Goal: Task Accomplishment & Management: Complete application form

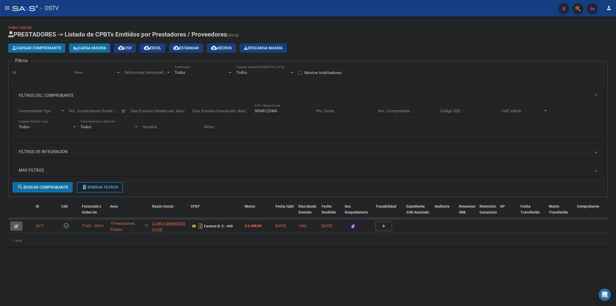
click at [95, 186] on span "delete Borrar Filtros" at bounding box center [99, 187] width 37 height 5
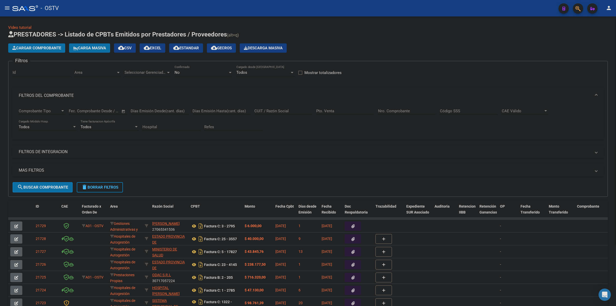
click at [320, 21] on div "Video tutorial PRESTADORES -> Listado de CPBTs Emitidos por Prestadores / Prove…" at bounding box center [308, 197] width 616 height 362
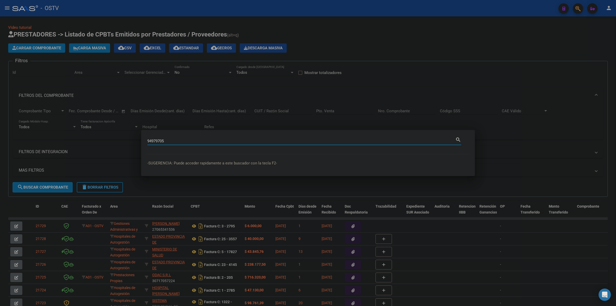
type input "94979705"
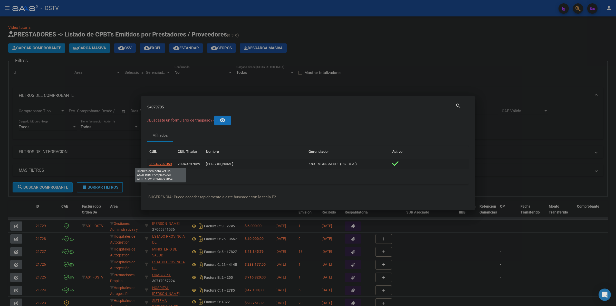
click at [167, 163] on span "20949797059" at bounding box center [160, 164] width 23 height 4
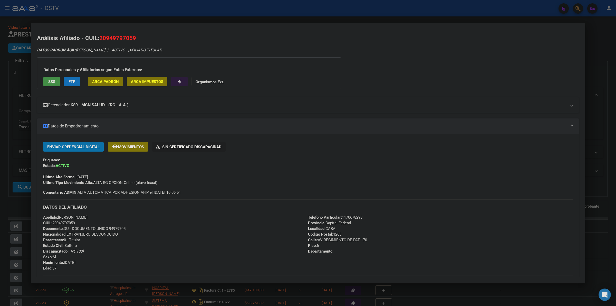
click at [129, 106] on strong "K89 - MGN SALUD - (RG - A.A.)" at bounding box center [100, 105] width 58 height 6
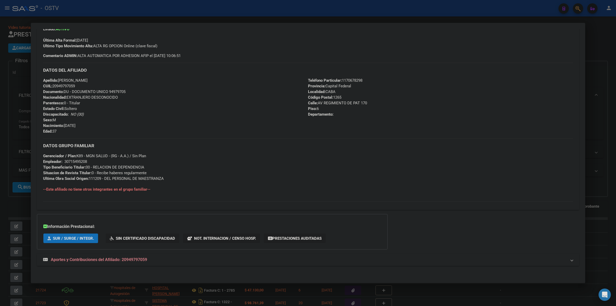
scroll to position [251, 0]
click at [136, 259] on span "Aportes y Contribuciones del Afiliado: 20949797059" at bounding box center [99, 258] width 96 height 5
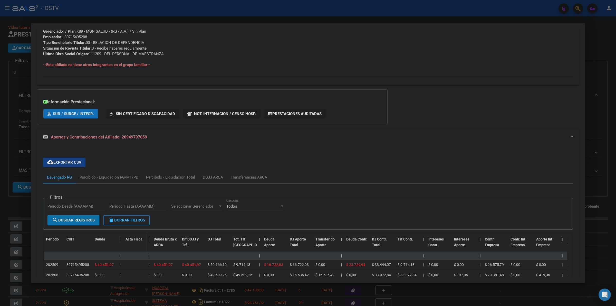
scroll to position [356, 0]
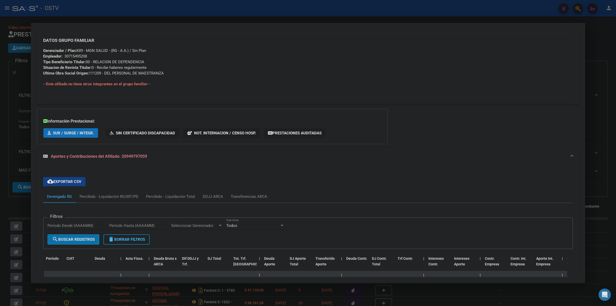
click at [188, 163] on mat-expansion-panel-header "Aportes y Contribuciones del Afiliado: 20949797059" at bounding box center [308, 156] width 542 height 16
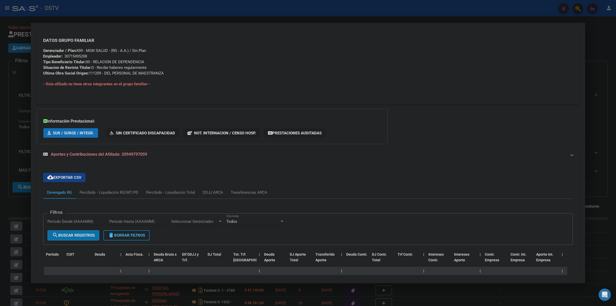
scroll to position [251, 0]
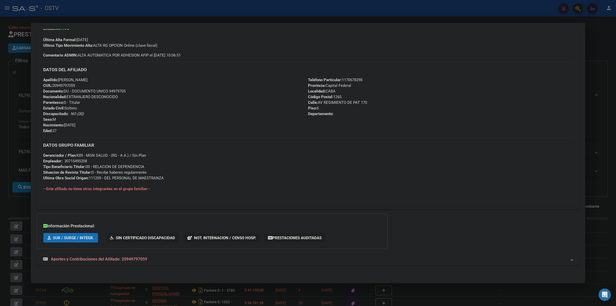
click at [139, 264] on mat-expansion-panel-header "Aportes y Contribuciones del Afiliado: 20949797059" at bounding box center [308, 259] width 542 height 12
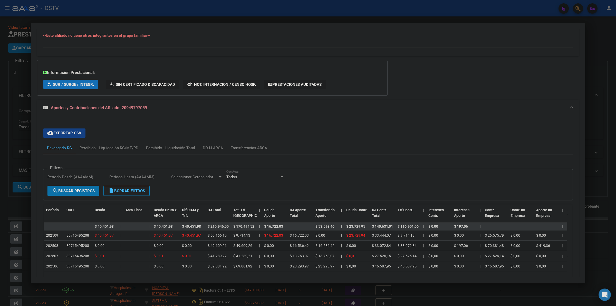
scroll to position [442, 0]
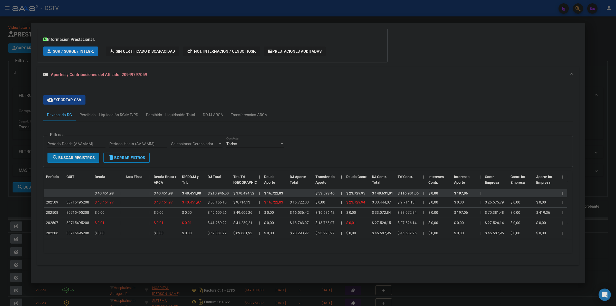
drag, startPoint x: 190, startPoint y: 255, endPoint x: 184, endPoint y: 251, distance: 7.4
click at [190, 255] on div "Filtros Período Desde (AAAAMM) Período Hasta (AAAAMM) Seleccionar Gerenciador S…" at bounding box center [308, 189] width 530 height 136
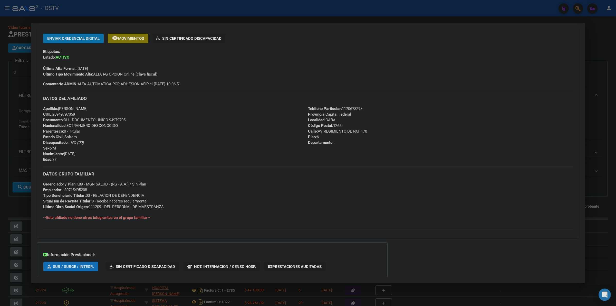
scroll to position [218, 0]
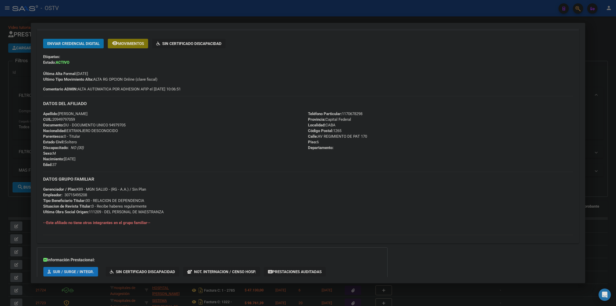
click at [225, 200] on div "DATOS GRUPO FAMILIAR Gerenciador / Plan: K89 - MGN SALUD - (RG - A.A.) / Sin Pl…" at bounding box center [308, 192] width 530 height 43
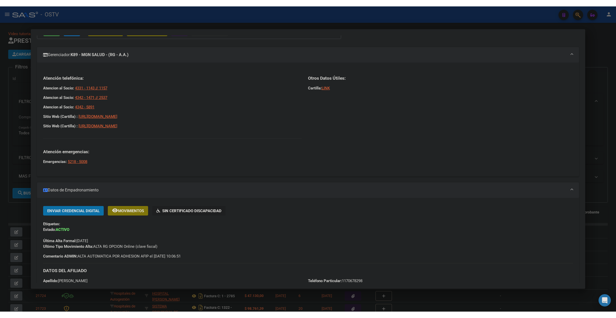
scroll to position [4, 0]
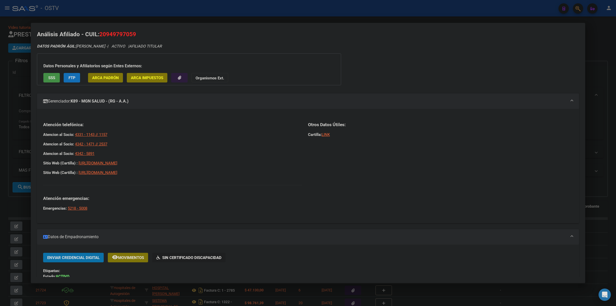
click at [16, 205] on div at bounding box center [308, 153] width 616 height 306
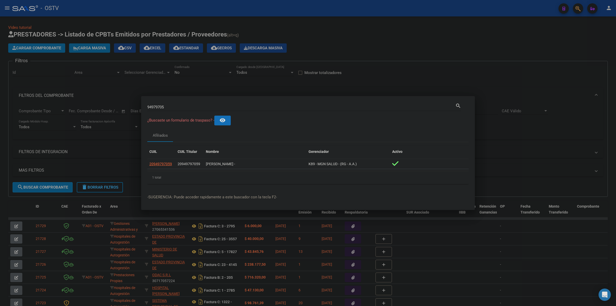
click at [408, 57] on div at bounding box center [308, 153] width 616 height 306
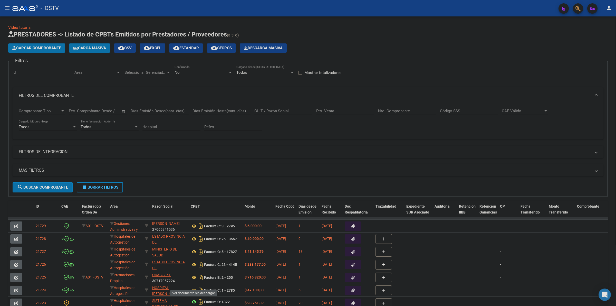
click at [192, 303] on icon at bounding box center [194, 301] width 7 height 6
click at [324, 28] on div "Video tutorial PRESTADORES -> Listado de CPBTs Emitidos por Prestadores / Prove…" at bounding box center [307, 194] width 599 height 338
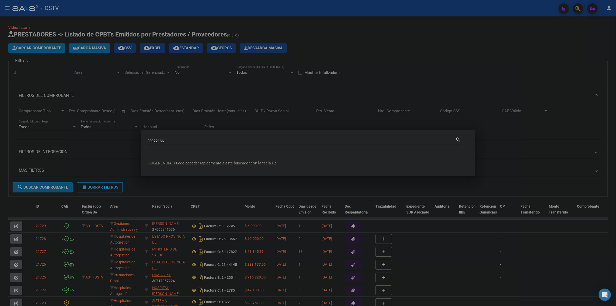
type input "30922166"
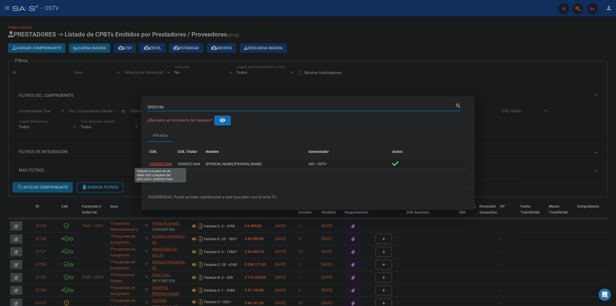
click at [158, 163] on span "23309221664" at bounding box center [160, 164] width 23 height 4
type textarea "23309221664"
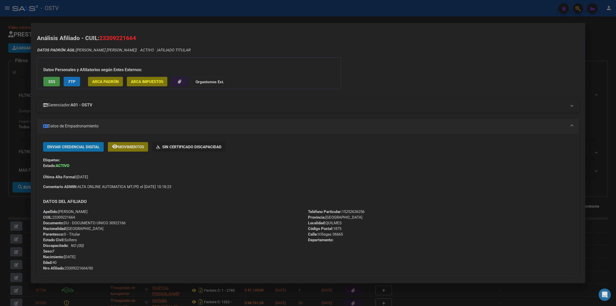
click at [212, 111] on mat-expansion-panel-header "Gerenciador: A01 - OSTV" at bounding box center [308, 104] width 542 height 15
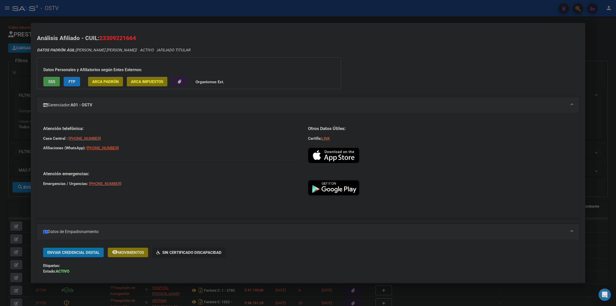
click at [205, 106] on mat-panel-title "Gerenciador: A01 - OSTV" at bounding box center [305, 105] width 524 height 6
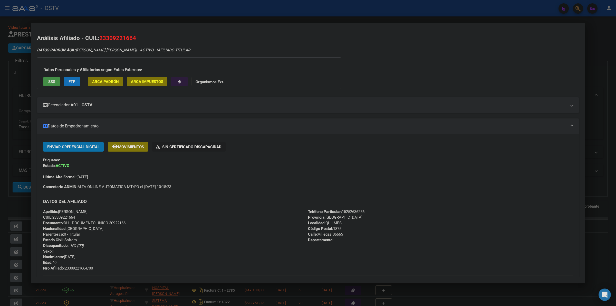
click at [10, 118] on div at bounding box center [308, 153] width 616 height 306
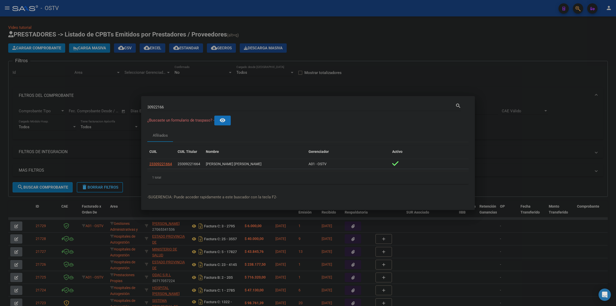
click at [306, 31] on div at bounding box center [308, 153] width 616 height 306
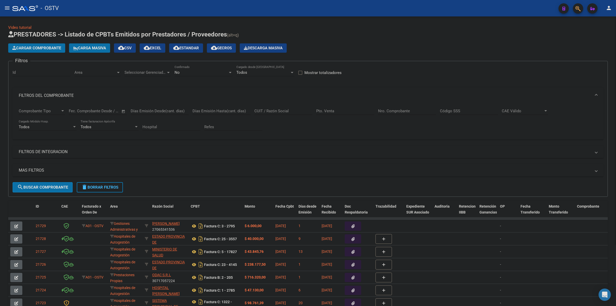
click at [377, 44] on div "Cargar Comprobante Carga Masiva cloud_download CSV cloud_download EXCEL cloud_d…" at bounding box center [307, 47] width 599 height 9
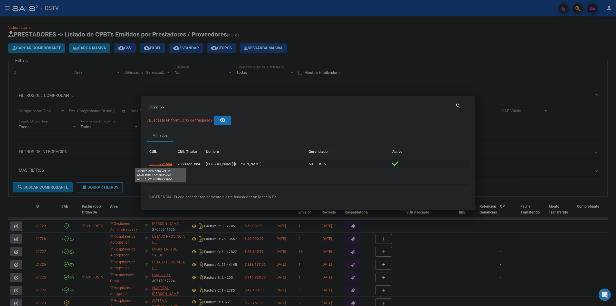
click at [162, 164] on span "23309221664" at bounding box center [160, 164] width 23 height 4
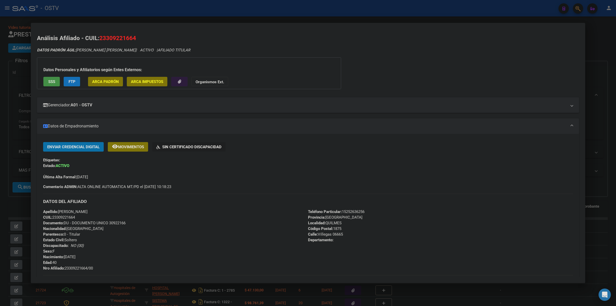
drag, startPoint x: 43, startPoint y: 211, endPoint x: 128, endPoint y: 222, distance: 85.7
click at [130, 223] on div "Apellido: MARIA LAURA MARTINEZ CUIL: 23309221664 Documento: DU - DOCUMENTO UNIC…" at bounding box center [175, 240] width 265 height 62
copy div "Apellido: MARIA LAURA MARTINEZ CUIL: 23309221664 Documento: DU - DOCUMENTO UNIC…"
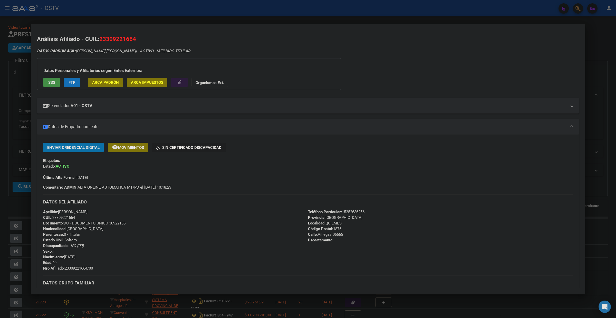
click at [70, 267] on span "Nro Afiliado: 23309221664/00" at bounding box center [68, 268] width 50 height 5
click at [76, 270] on span "Nro Afiliado: 23309221664/00" at bounding box center [68, 268] width 50 height 5
copy span "23309221664"
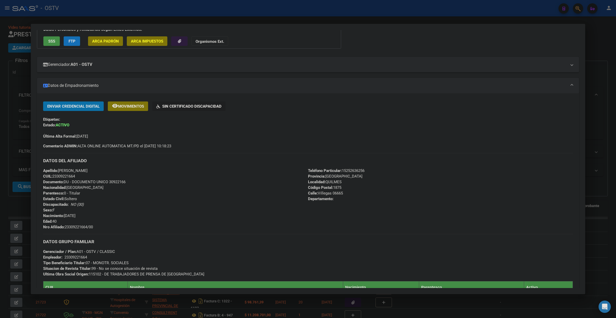
scroll to position [43, 0]
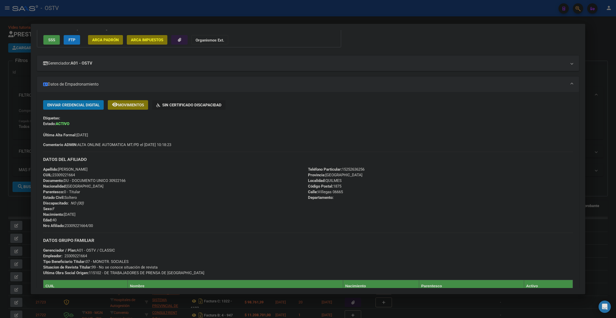
click at [188, 9] on div at bounding box center [308, 159] width 616 height 318
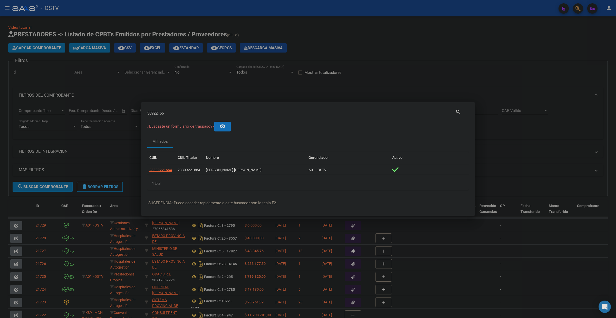
click at [172, 114] on input "30922166" at bounding box center [301, 113] width 308 height 5
type input "32765079"
click at [167, 170] on span "20327650794" at bounding box center [160, 170] width 23 height 4
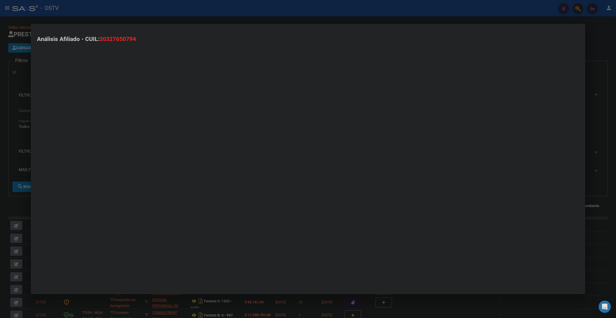
type textarea "20327650794"
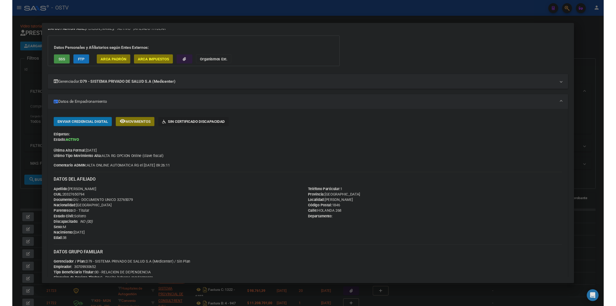
scroll to position [0, 0]
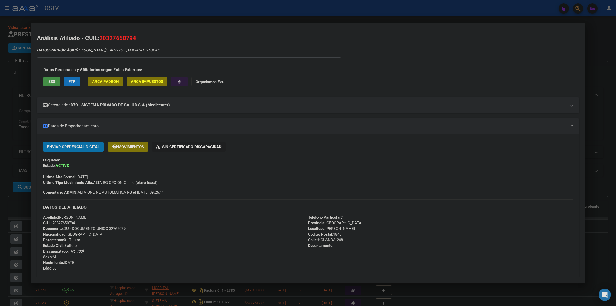
click at [290, 15] on div at bounding box center [308, 153] width 616 height 306
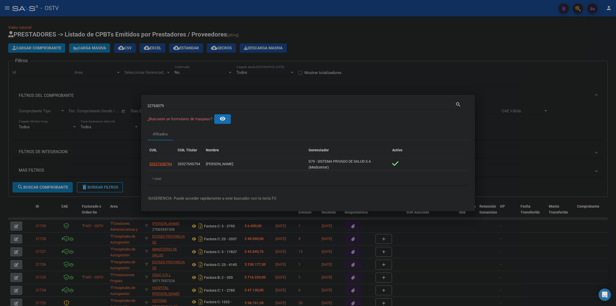
drag, startPoint x: 326, startPoint y: 31, endPoint x: 322, endPoint y: 33, distance: 4.5
click at [325, 32] on div at bounding box center [308, 153] width 616 height 306
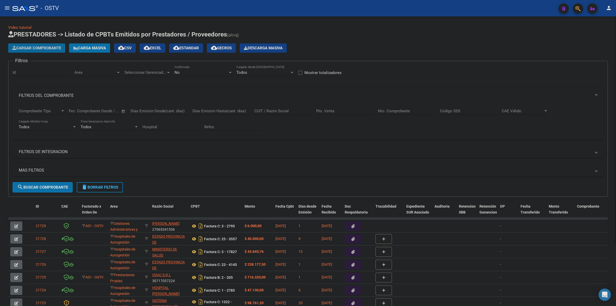
click at [50, 48] on span "Cargar Comprobante" at bounding box center [36, 48] width 49 height 5
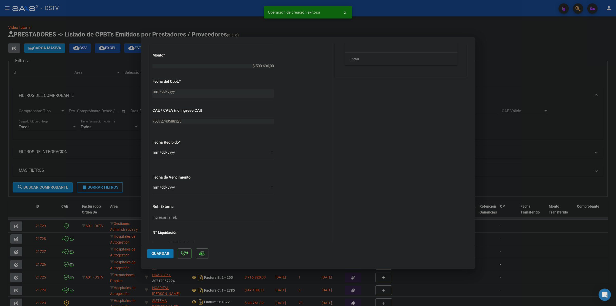
scroll to position [240, 0]
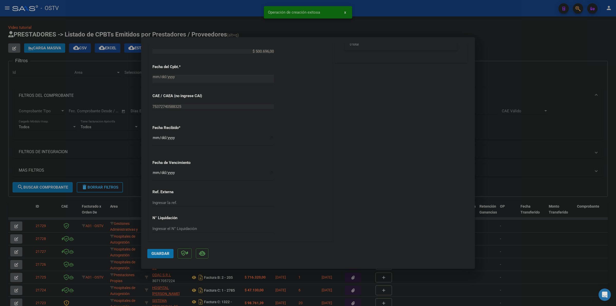
click at [157, 174] on input "Ingresar la fecha" at bounding box center [212, 174] width 121 height 8
type input "2025-10-11"
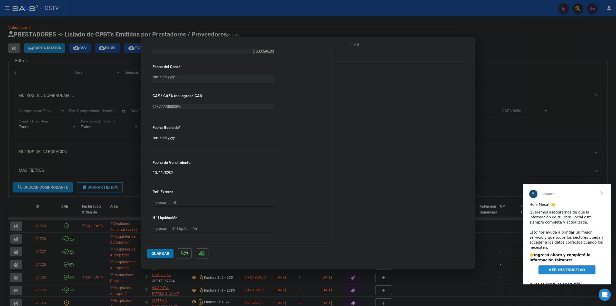
click at [155, 139] on input "2025-10-15" at bounding box center [212, 139] width 121 height 8
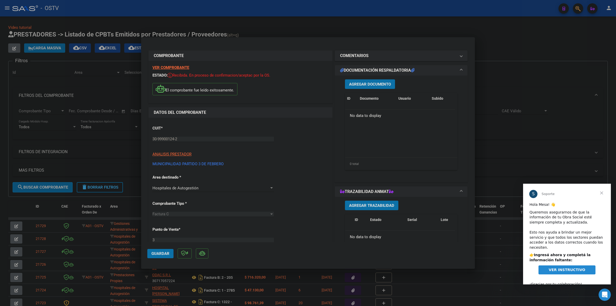
click at [373, 80] on button "Agregar Documento" at bounding box center [370, 83] width 50 height 9
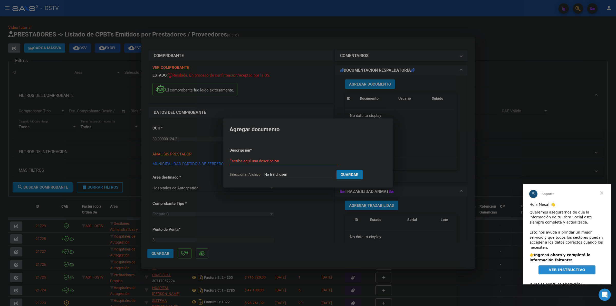
type input "C:\fakepath\FACTURA - 3 2211 - MUNICIPALIDAD PARTIDO 3 DE FEBRERO.pdf"
type input "factura"
click at [363, 170] on button "Guardar" at bounding box center [376, 174] width 26 height 9
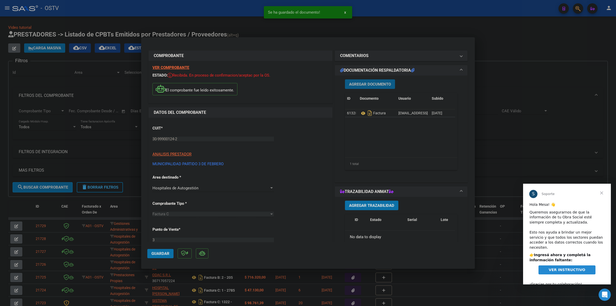
click at [377, 85] on span "Agregar Documento" at bounding box center [370, 84] width 42 height 5
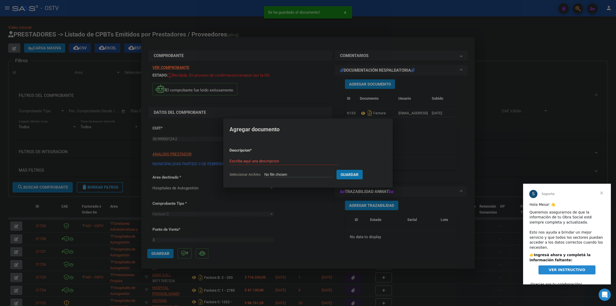
type input "C:\fakepath\ANEXO - 3 2211 - MUNICIPALIDAD PARTIDO 3 DE FEBRERO.pdf"
type input "anexo"
click at [363, 170] on button "Guardar" at bounding box center [376, 174] width 26 height 9
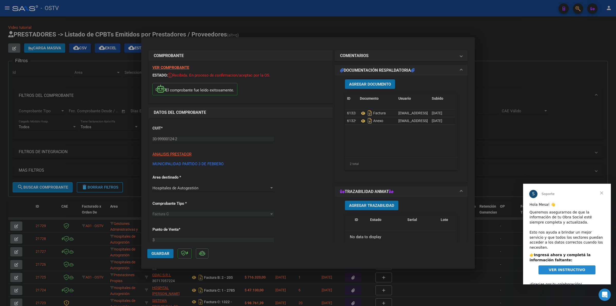
click at [565, 267] on span "VER INSTRUCTIVO" at bounding box center [567, 269] width 36 height 4
click at [603, 188] on span "Cerrar" at bounding box center [601, 192] width 18 height 18
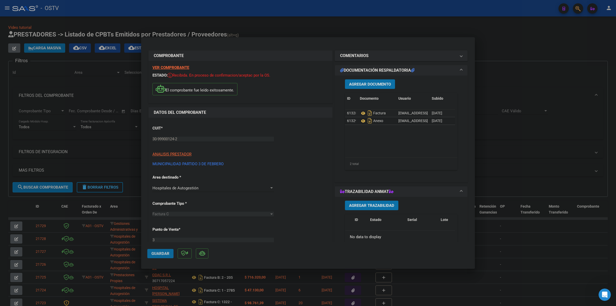
click at [153, 256] on button "Guardar" at bounding box center [160, 253] width 26 height 9
click at [271, 28] on div at bounding box center [308, 153] width 616 height 306
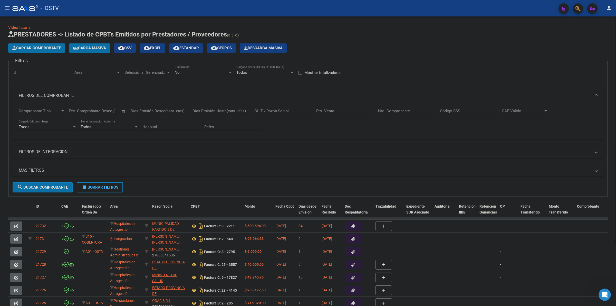
click at [185, 69] on div "No Confirmado" at bounding box center [204, 70] width 58 height 11
drag, startPoint x: 184, startPoint y: 50, endPoint x: 131, endPoint y: 50, distance: 53.1
click at [182, 50] on span "Todos" at bounding box center [204, 49] width 58 height 12
click at [53, 50] on button "Cargar Comprobante" at bounding box center [36, 47] width 57 height 9
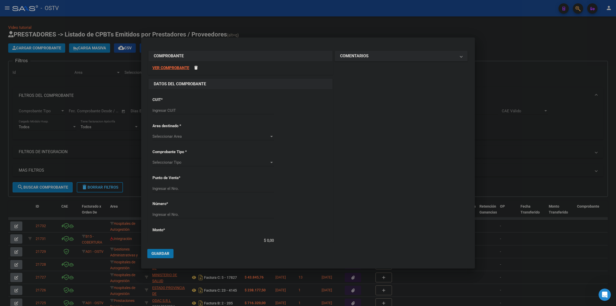
click at [197, 105] on div "CUIT * Ingresar CUIT" at bounding box center [240, 106] width 176 height 26
click at [194, 110] on input "Ingresar CUIT" at bounding box center [212, 110] width 121 height 5
type input "30-69182284-9"
type input "1322"
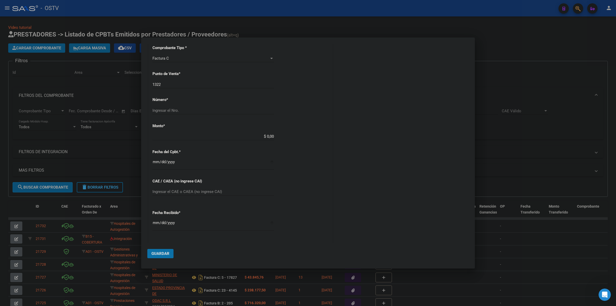
scroll to position [139, 0]
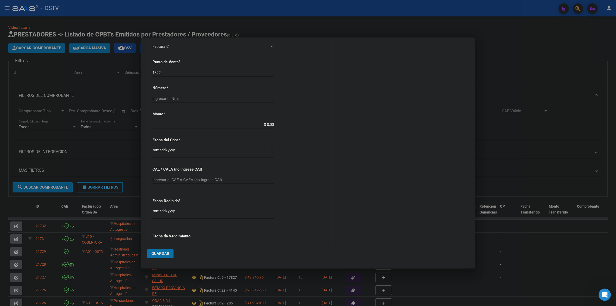
type input "30-69182284-9"
click at [174, 96] on input "Ingresar el Nro." at bounding box center [212, 98] width 121 height 5
click at [172, 76] on div "1322 Ingresar el Nro." at bounding box center [212, 73] width 121 height 8
click at [172, 73] on input "1322" at bounding box center [212, 72] width 121 height 5
type input "1384"
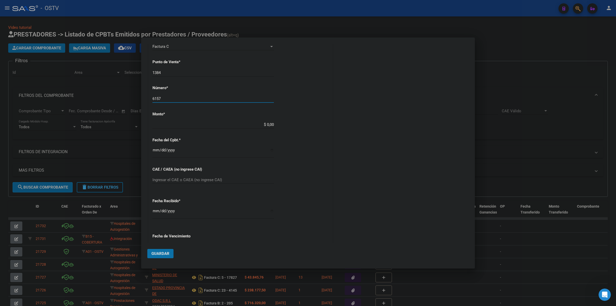
type input "6157"
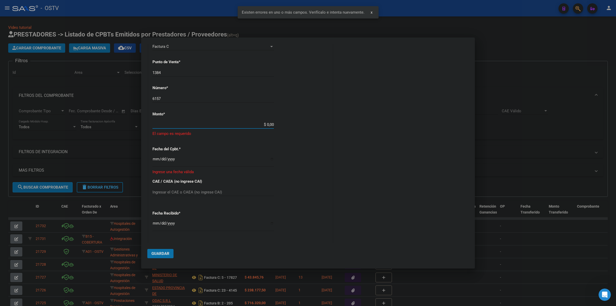
scroll to position [118, 0]
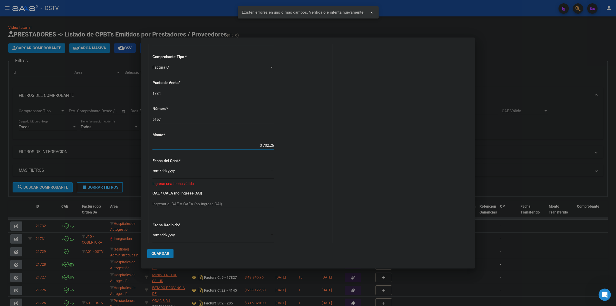
type input "$ 7.022,68"
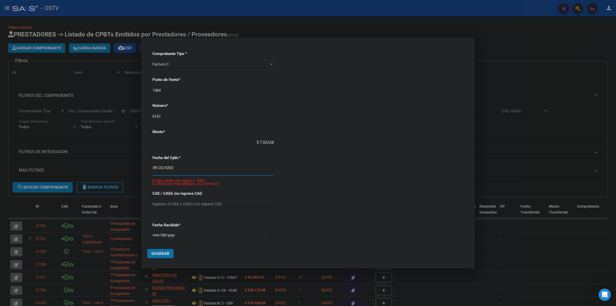
type input "2025-09-23"
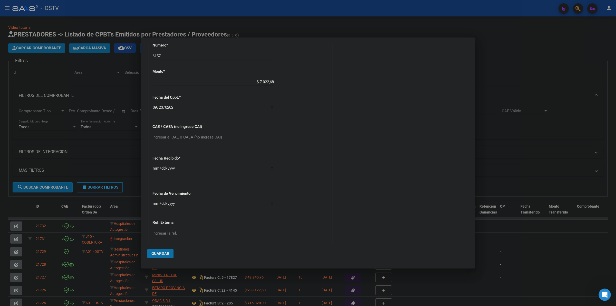
scroll to position [190, 0]
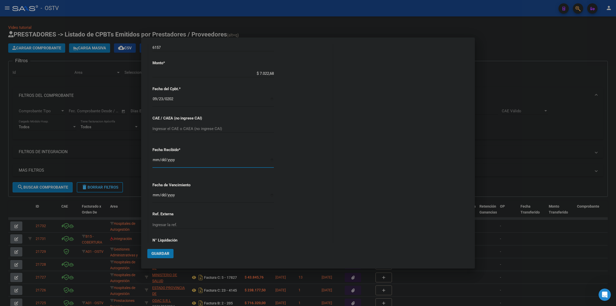
click at [157, 193] on input "Ingresar la fecha" at bounding box center [212, 197] width 121 height 8
type input "2027-09-02"
click at [151, 255] on span "Guardar" at bounding box center [160, 253] width 18 height 5
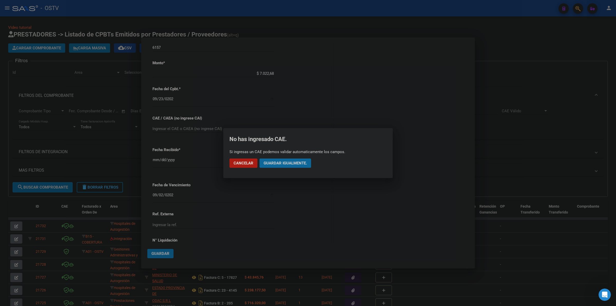
click at [299, 162] on span "Guardar igualmente." at bounding box center [285, 163] width 43 height 5
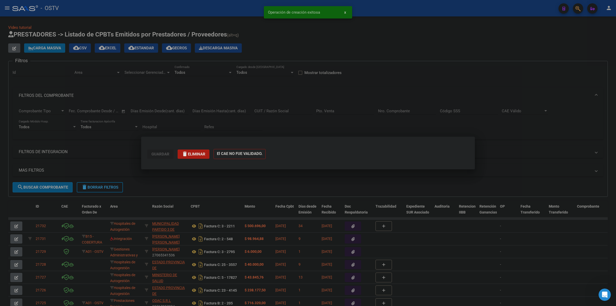
scroll to position [0, 0]
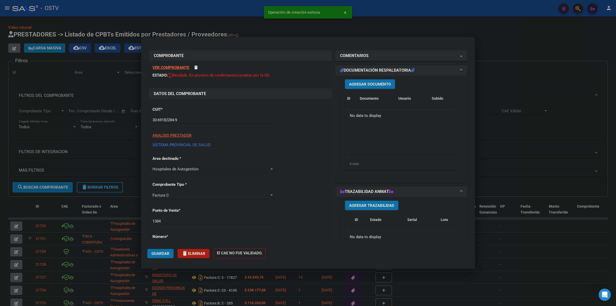
click at [382, 82] on span "Agregar Documento" at bounding box center [370, 84] width 42 height 5
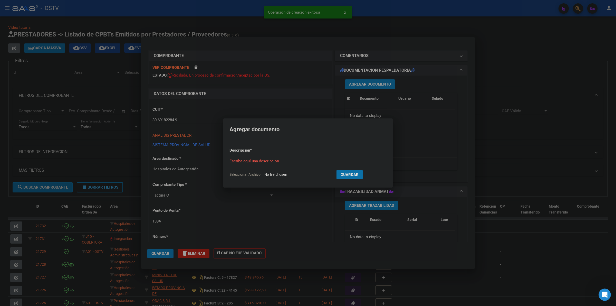
type input "C:\fakepath\FACTURA Y DETALLE - 1384 6157 - AO YERBA BUENA.pdf"
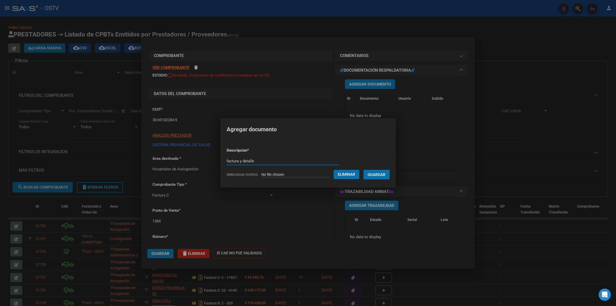
type input "factura y detalle"
click at [363, 170] on button "Guardar" at bounding box center [376, 174] width 26 height 9
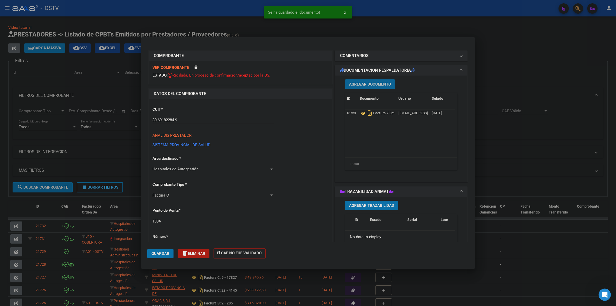
click at [161, 252] on span "Guardar" at bounding box center [160, 253] width 18 height 5
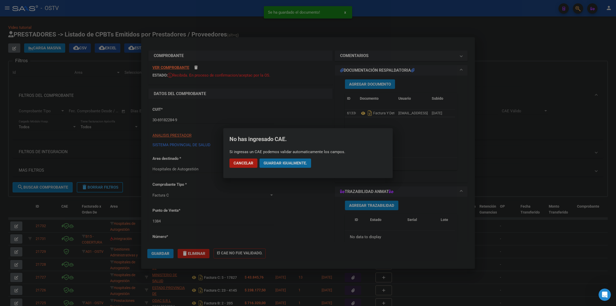
click at [294, 164] on span "Guardar igualmente." at bounding box center [285, 163] width 43 height 5
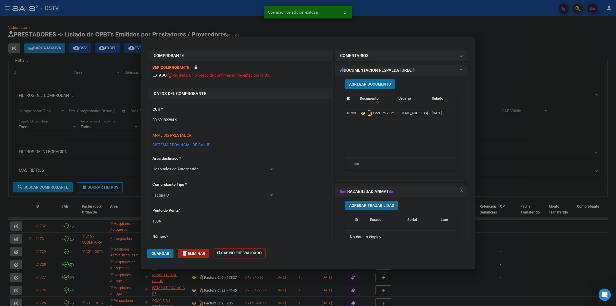
click at [510, 46] on div at bounding box center [308, 153] width 616 height 306
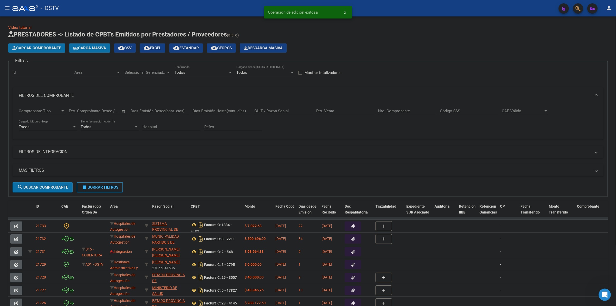
click at [44, 46] on span "Cargar Comprobante" at bounding box center [36, 48] width 49 height 5
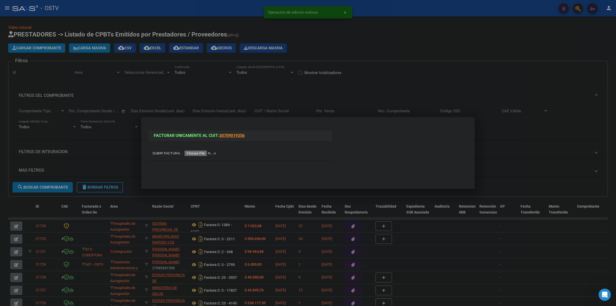
type input "C:\fakepath\FACTURA Y DETALLE - 1385 4369 - AO YERBA BUENA.pdf"
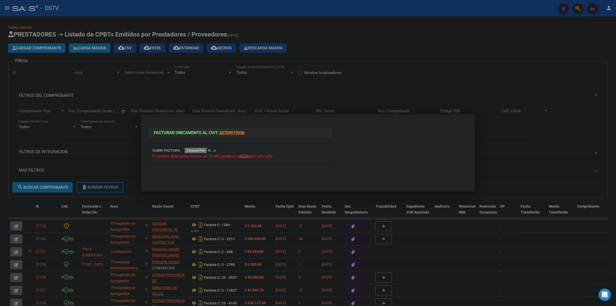
click at [314, 153] on div "El archivo debe pesar menos de 15 MB, puedes ir a AQUI para achicarlo." at bounding box center [240, 153] width 176 height 12
click at [302, 43] on div at bounding box center [308, 153] width 616 height 306
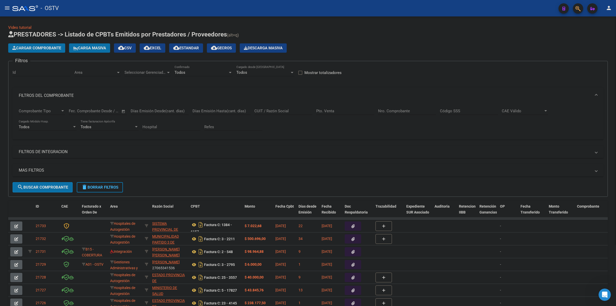
click at [38, 47] on span "Cargar Comprobante" at bounding box center [36, 48] width 49 height 5
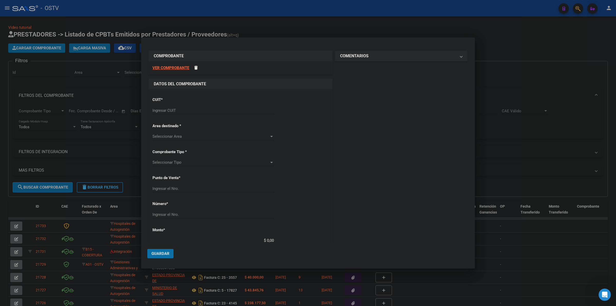
click at [194, 109] on input "Ingresar CUIT" at bounding box center [212, 110] width 121 height 5
type input "30-69182284-9"
type input "1385"
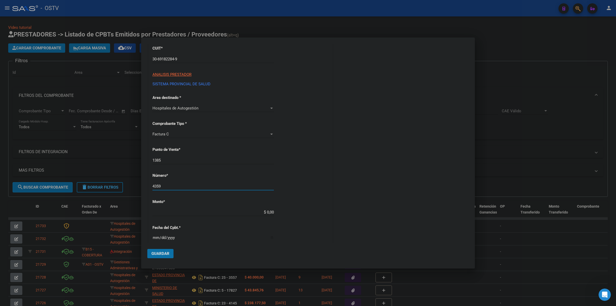
scroll to position [64, 0]
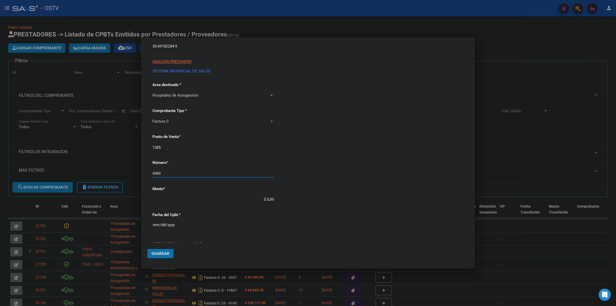
type input "4369"
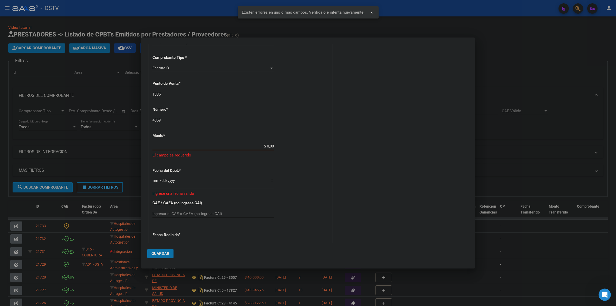
scroll to position [118, 0]
type input "$ 183.058,00"
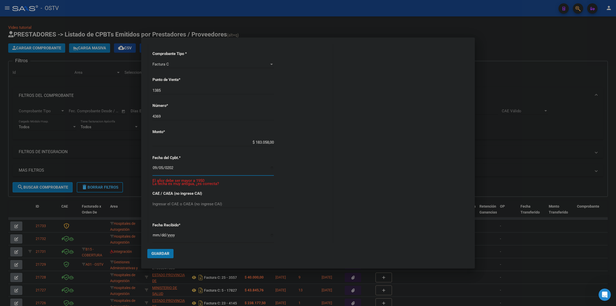
type input "2025-09-05"
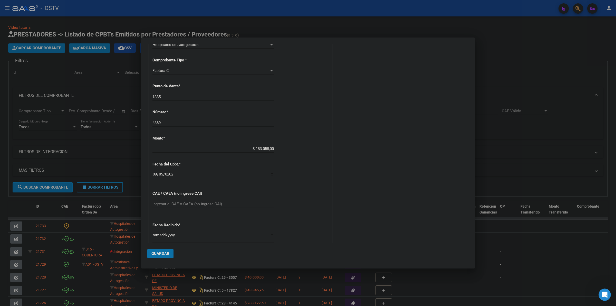
click at [156, 236] on input "2025-10-15" at bounding box center [212, 237] width 121 height 8
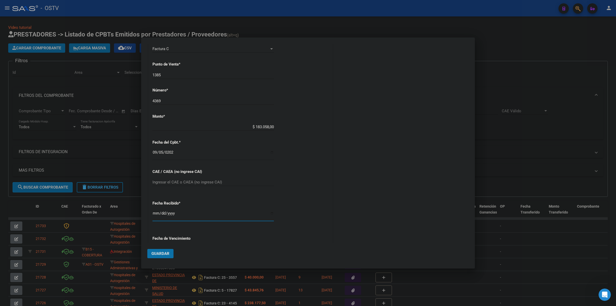
scroll to position [179, 0]
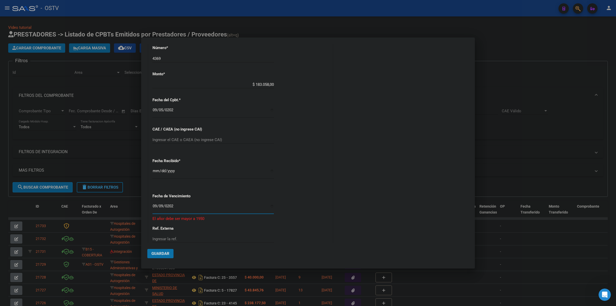
type input "2025-09-09"
click at [153, 256] on button "Guardar" at bounding box center [160, 253] width 26 height 9
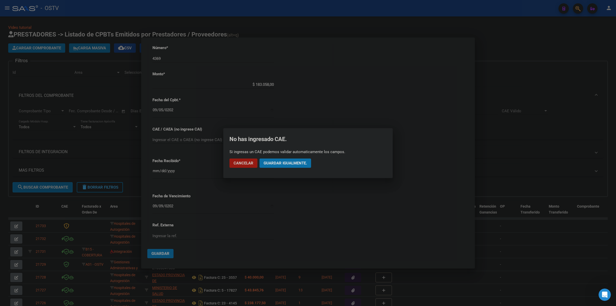
click at [294, 164] on span "Guardar igualmente." at bounding box center [285, 163] width 43 height 5
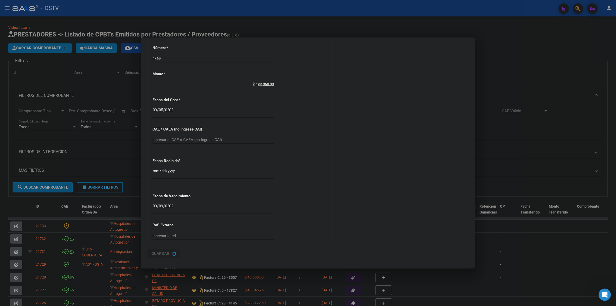
scroll to position [0, 0]
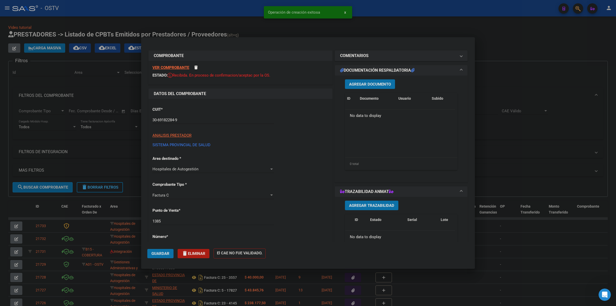
click at [375, 85] on span "Agregar Documento" at bounding box center [370, 84] width 42 height 5
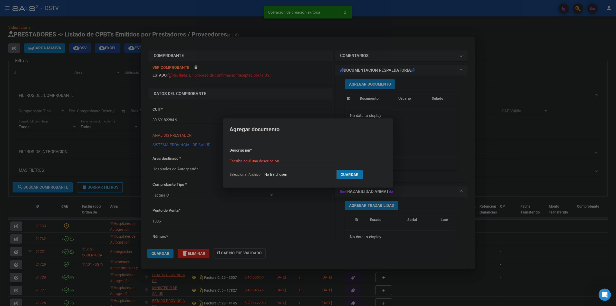
type input "C:\fakepath\FACTURA Y DETALLE - 1385 4369 - AO YERBA BUENA.pdf"
type input "FACTURA Y DETALLE"
click at [363, 170] on button "Guardar" at bounding box center [376, 174] width 26 height 9
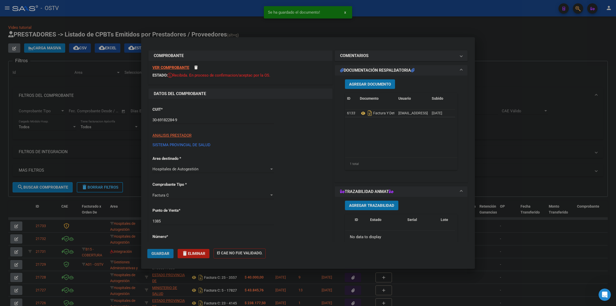
click at [153, 257] on button "Guardar" at bounding box center [160, 253] width 26 height 9
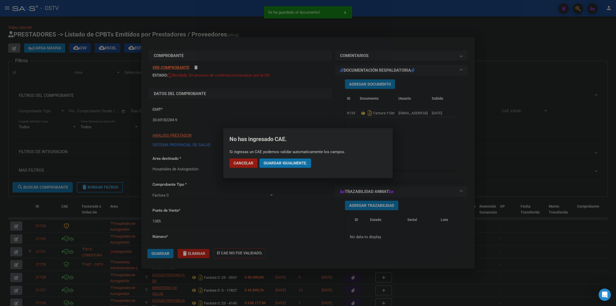
click at [280, 162] on span "Guardar igualmente." at bounding box center [285, 163] width 43 height 5
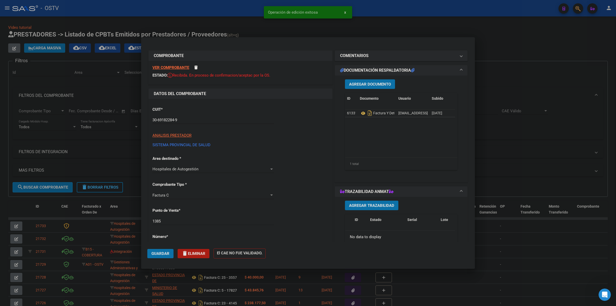
click at [512, 46] on div at bounding box center [308, 153] width 616 height 306
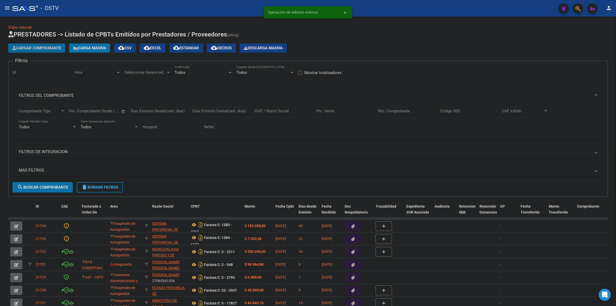
click at [53, 46] on span "Cargar Comprobante" at bounding box center [36, 48] width 49 height 5
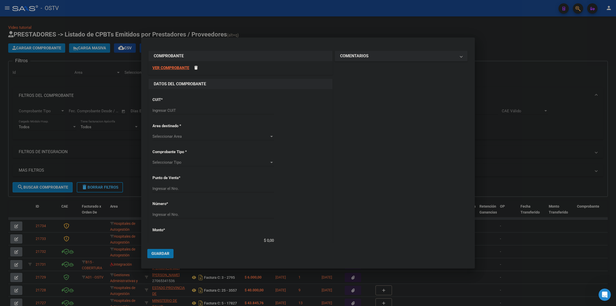
drag, startPoint x: 180, startPoint y: 114, endPoint x: 180, endPoint y: 112, distance: 2.6
click at [180, 114] on div "Ingresar CUIT" at bounding box center [212, 110] width 121 height 8
click at [180, 111] on input "Ingresar CUIT" at bounding box center [212, 110] width 121 height 5
type input "30-69182284-9"
type input "1384"
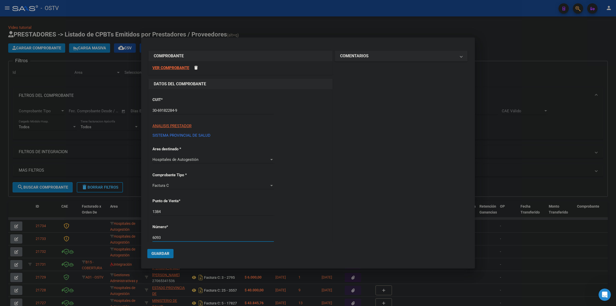
type input "6093"
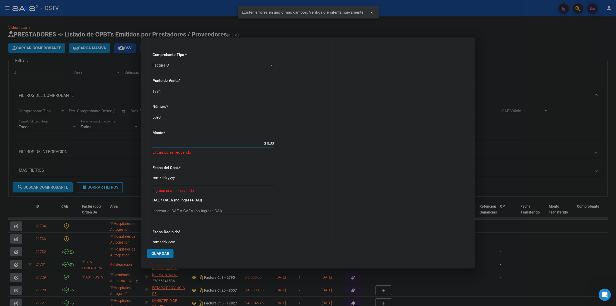
scroll to position [118, 0]
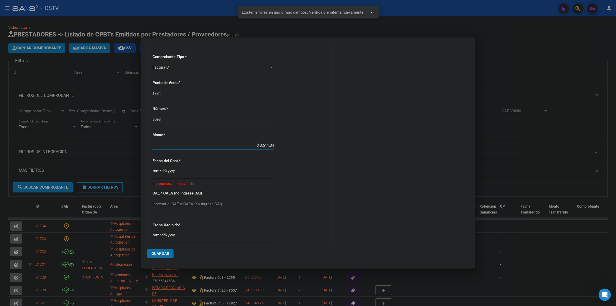
type input "$ 35.113,41"
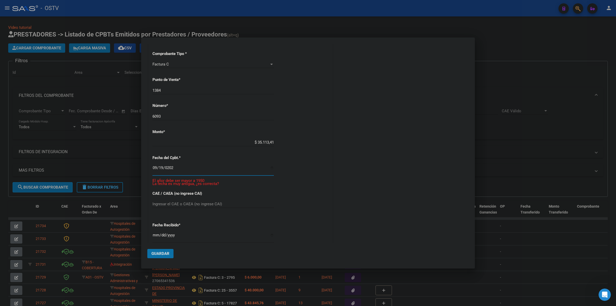
type input "2025-09-19"
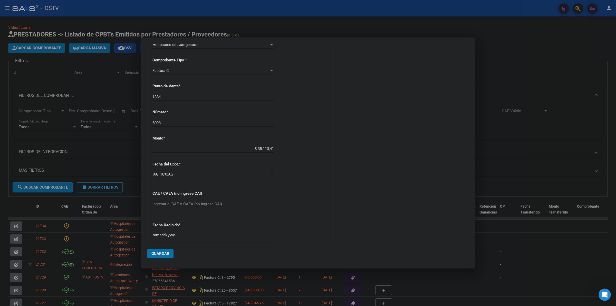
scroll to position [212, 0]
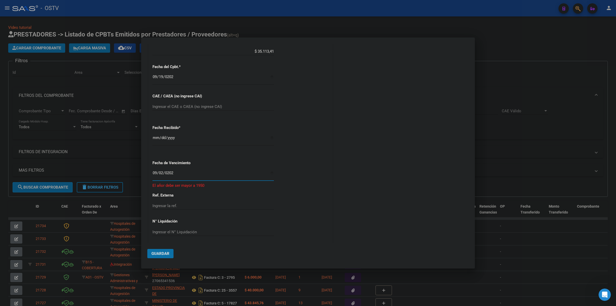
type input "2027-09-02"
click at [160, 251] on span "Guardar" at bounding box center [160, 253] width 18 height 5
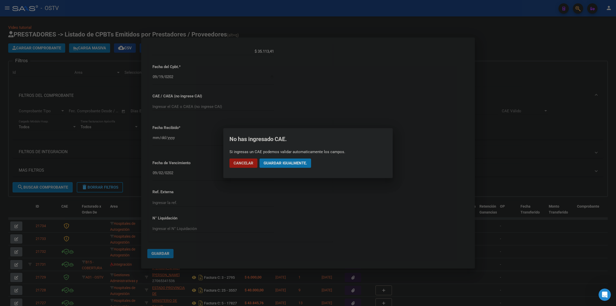
click at [285, 163] on span "Guardar igualmente." at bounding box center [285, 163] width 43 height 5
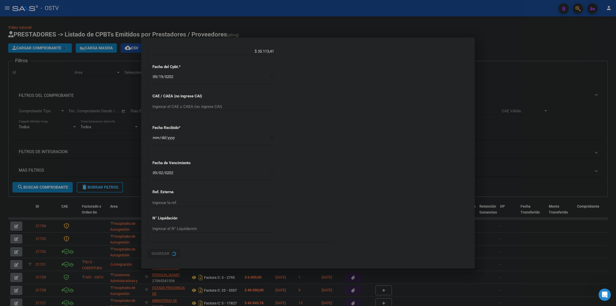
scroll to position [0, 0]
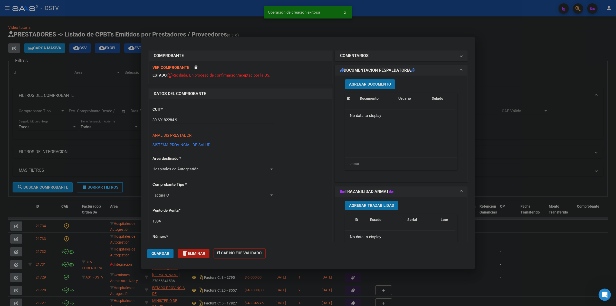
click at [371, 86] on button "Agregar Documento" at bounding box center [370, 83] width 50 height 9
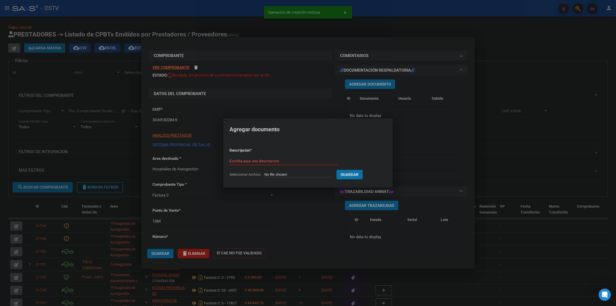
type input "C:\fakepath\FACTURA Y DETALLE - 1384 6093 - AO YERBA BUENA.pdf"
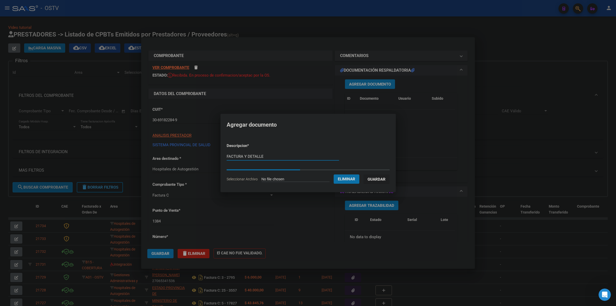
type input "FACTURA Y DETALLE"
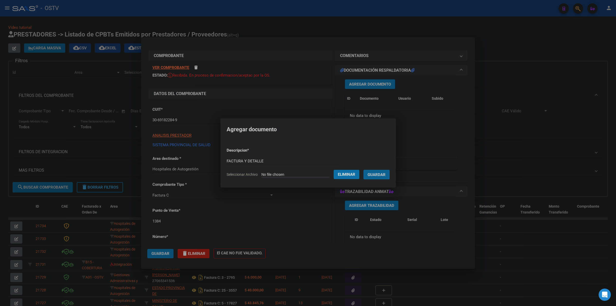
click at [363, 170] on button "Guardar" at bounding box center [376, 174] width 26 height 9
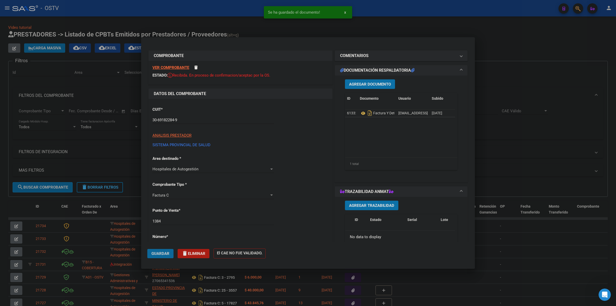
click at [163, 253] on span "Guardar" at bounding box center [160, 253] width 18 height 5
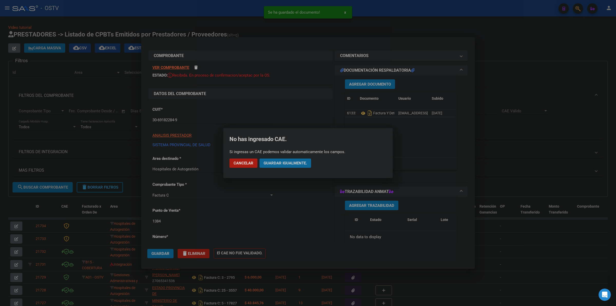
click at [280, 160] on button "Guardar igualmente." at bounding box center [285, 162] width 52 height 9
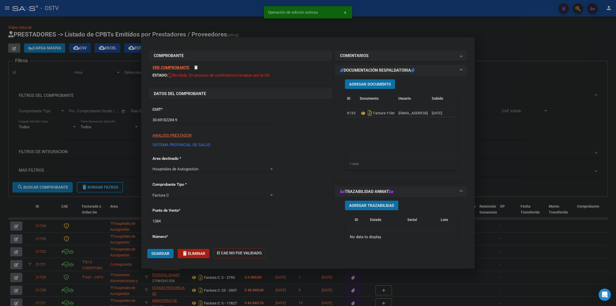
click at [520, 41] on div at bounding box center [308, 153] width 616 height 306
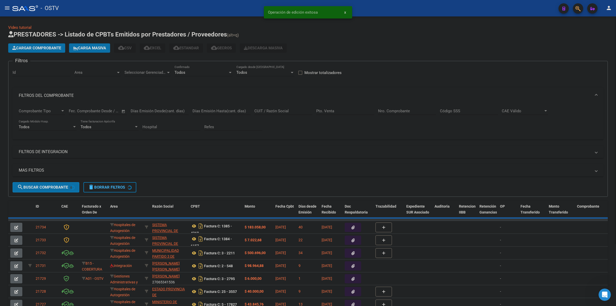
click at [40, 46] on span "Cargar Comprobante" at bounding box center [36, 48] width 49 height 5
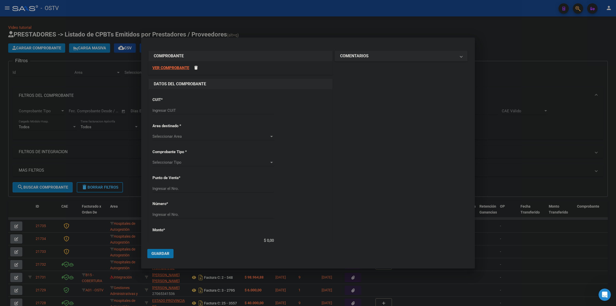
click at [194, 112] on input "Ingresar CUIT" at bounding box center [212, 110] width 121 height 5
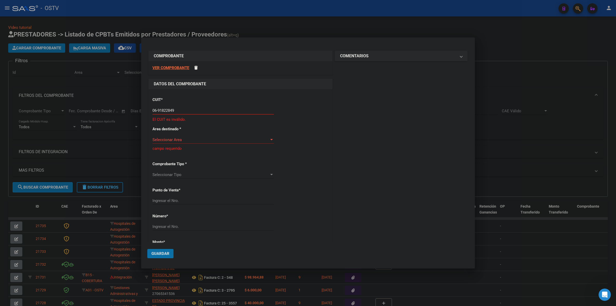
click at [194, 112] on input "06-91822849" at bounding box center [212, 110] width 121 height 5
type input "30-69182284-9"
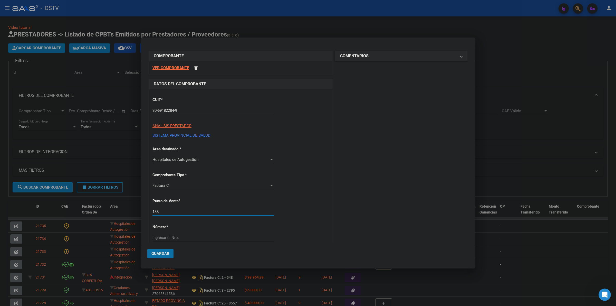
type input "1384"
type input "4853"
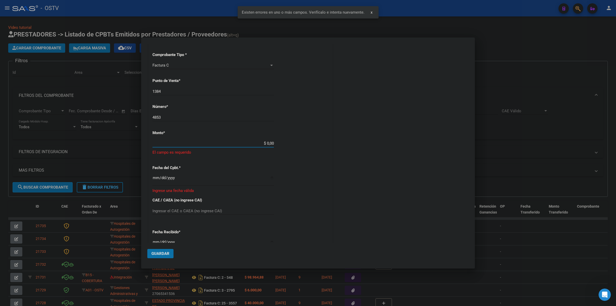
scroll to position [118, 0]
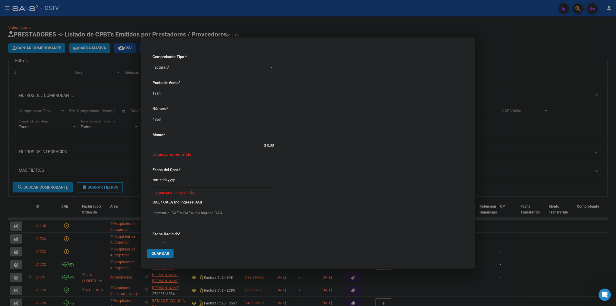
click at [261, 143] on input "$ 0,00" at bounding box center [212, 145] width 121 height 5
drag, startPoint x: 260, startPoint y: 146, endPoint x: 304, endPoint y: 147, distance: 43.6
click at [304, 147] on div "CUIT * 30-69182284-9 Ingresar CUIT ANALISIS PRESTADOR SISTEMA PROVINCIAL DE SAL…" at bounding box center [241, 159] width 184 height 376
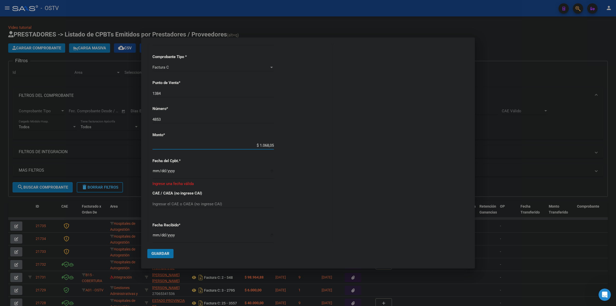
click at [304, 147] on div "CUIT * 30-69182284-9 Ingresar CUIT ANALISIS PRESTADOR SISTEMA PROVINCIAL DE SAL…" at bounding box center [241, 154] width 184 height 367
click at [257, 146] on input "$ 1.068,05" at bounding box center [212, 145] width 121 height 5
type input "$ 21.068,05"
click at [337, 143] on div "COMENTARIOS Comentarios De la Obra Social: Comentarios de la Obra Social (no vi…" at bounding box center [401, 135] width 135 height 408
click at [158, 171] on input "Ingresar la fecha" at bounding box center [212, 173] width 121 height 8
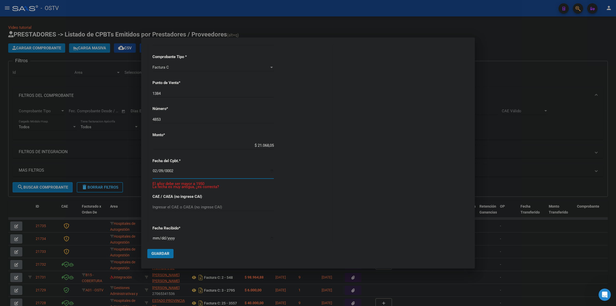
type input "0025-02-09"
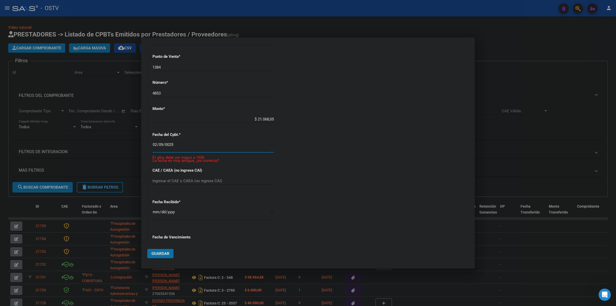
scroll to position [182, 0]
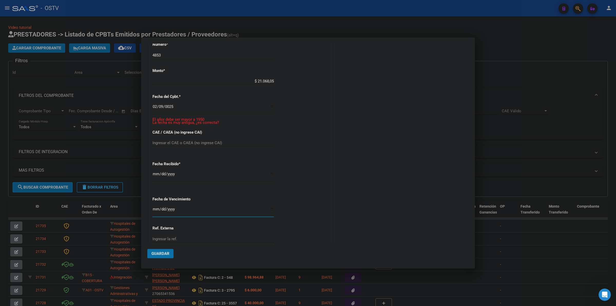
drag, startPoint x: 155, startPoint y: 208, endPoint x: 165, endPoint y: 205, distance: 10.6
click at [155, 208] on input "Ingresar la fecha" at bounding box center [212, 211] width 121 height 8
click at [160, 210] on input "2025-02-09" at bounding box center [212, 211] width 121 height 8
type input "2025-09-09"
click at [158, 252] on span "Guardar" at bounding box center [160, 253] width 18 height 5
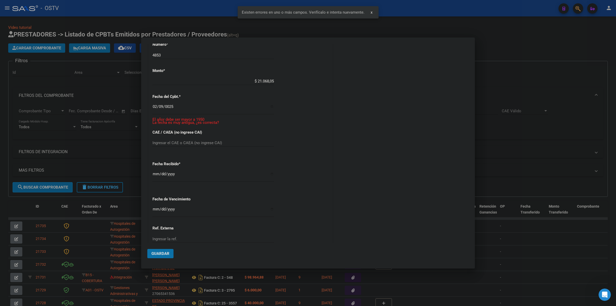
scroll to position [147, 0]
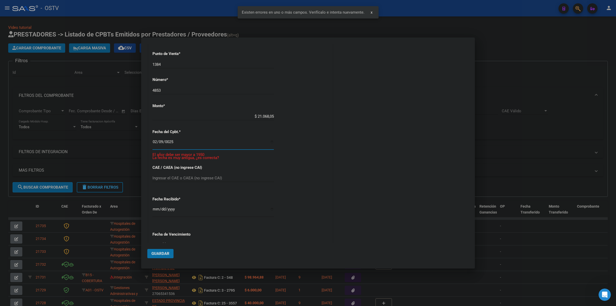
click at [172, 146] on input "0025-02-09" at bounding box center [212, 144] width 121 height 8
click at [169, 140] on input "0025-02-09" at bounding box center [212, 144] width 121 height 8
type input "2025-02-09"
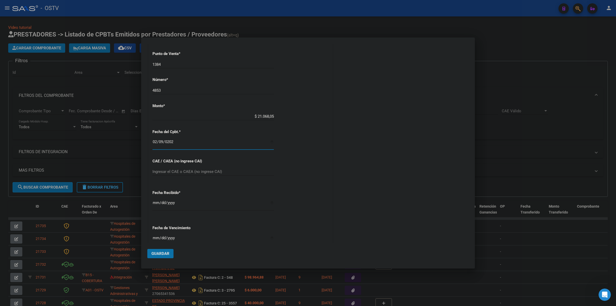
click at [154, 144] on input "2025-02-09" at bounding box center [212, 144] width 121 height 8
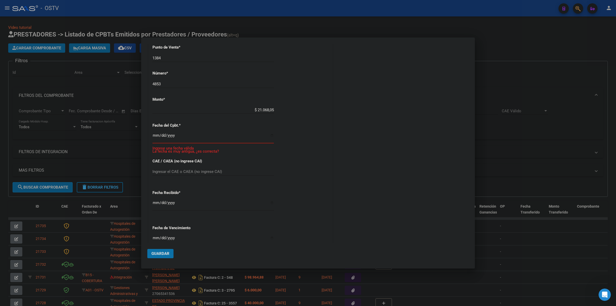
type input "2025-02-09"
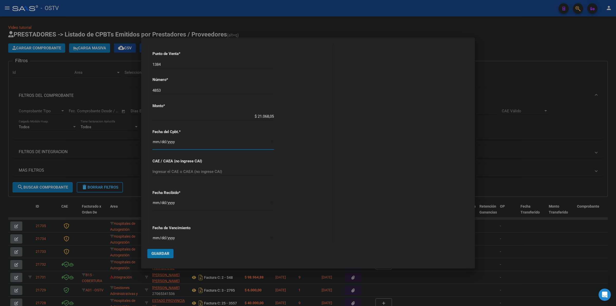
type input "2025-09-03"
click at [157, 250] on button "Guardar" at bounding box center [160, 253] width 26 height 9
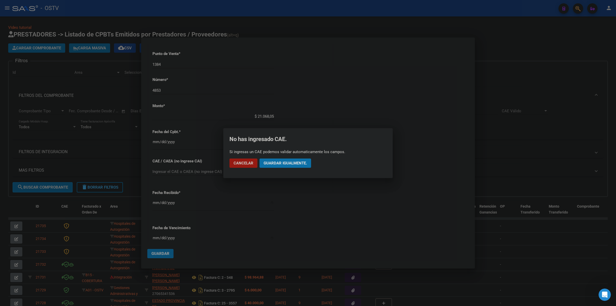
click at [289, 166] on button "Guardar igualmente." at bounding box center [285, 162] width 52 height 9
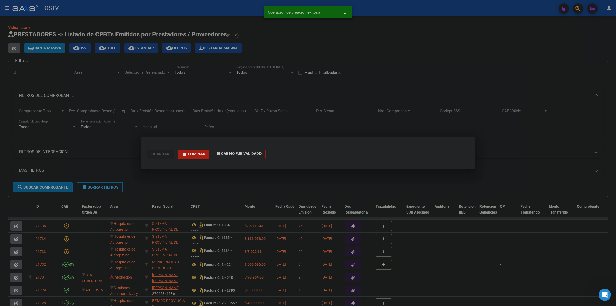
scroll to position [0, 0]
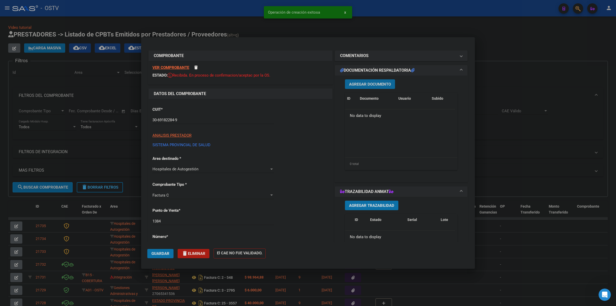
click at [358, 82] on span "Agregar Documento" at bounding box center [370, 84] width 42 height 5
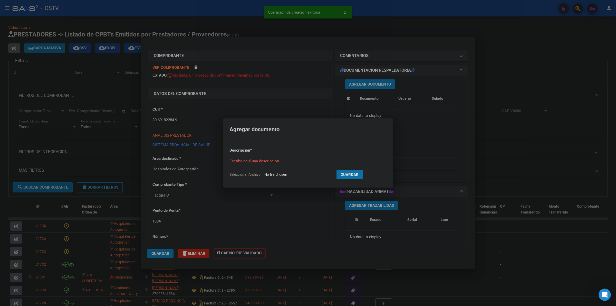
type input "C:\fakepath\FACTURA Y DETALLE - 1384 4853 - AO YERBA BUENA.pdf"
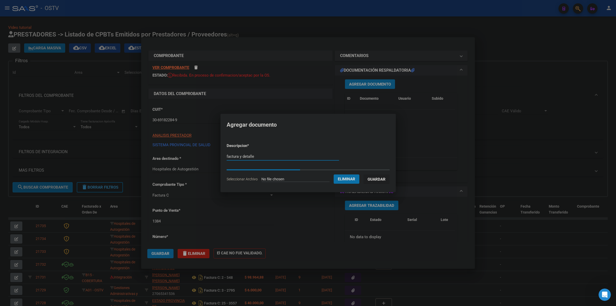
type input "factura y detalle"
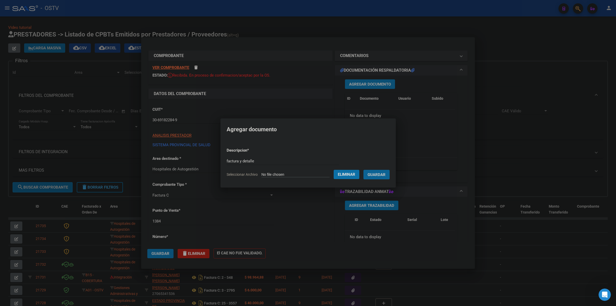
click at [363, 170] on button "Guardar" at bounding box center [376, 174] width 26 height 9
click at [160, 253] on span "Guardar" at bounding box center [160, 253] width 18 height 5
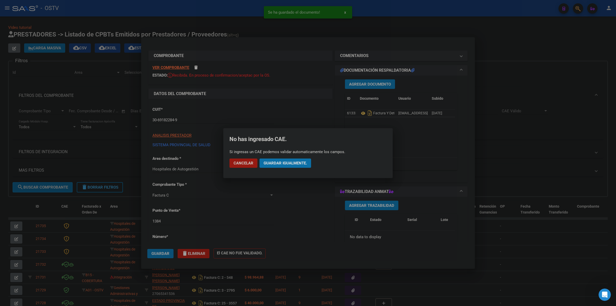
click at [300, 162] on span "Guardar igualmente." at bounding box center [285, 163] width 43 height 5
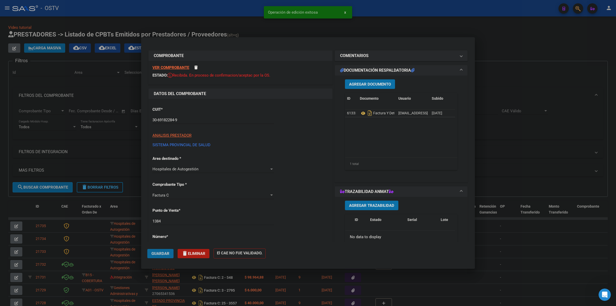
click at [149, 254] on button "Guardar" at bounding box center [160, 253] width 26 height 9
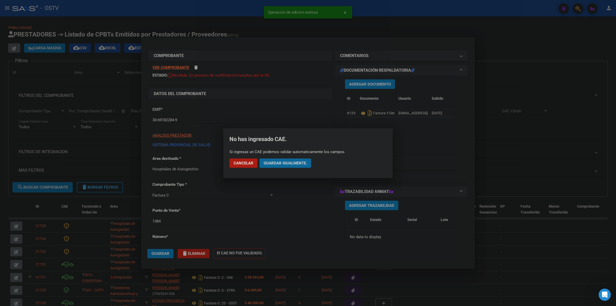
click at [294, 164] on span "Guardar igualmente." at bounding box center [285, 163] width 43 height 5
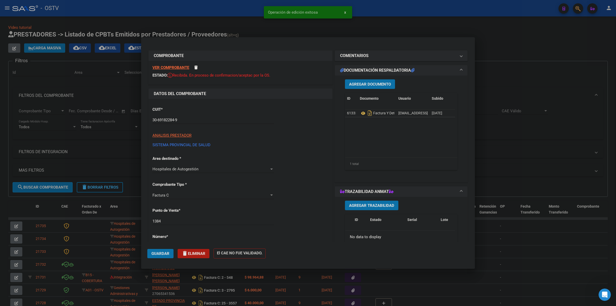
drag, startPoint x: 402, startPoint y: 25, endPoint x: 70, endPoint y: 43, distance: 333.3
click at [402, 25] on div at bounding box center [308, 153] width 616 height 306
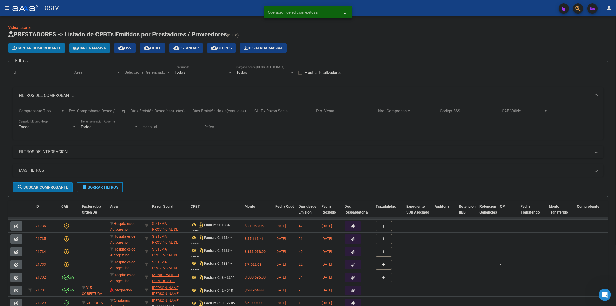
click at [47, 48] on span "Cargar Comprobante" at bounding box center [36, 48] width 49 height 5
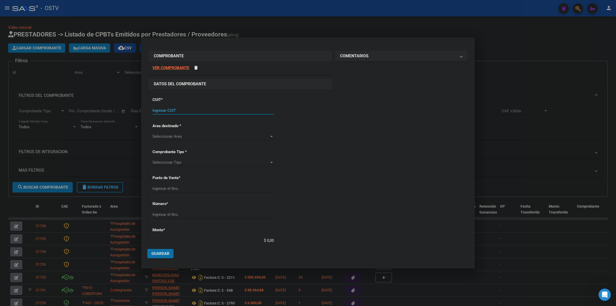
click at [204, 111] on input "Ingresar CUIT" at bounding box center [212, 110] width 121 height 5
type input "30-67526419-4"
type input "7"
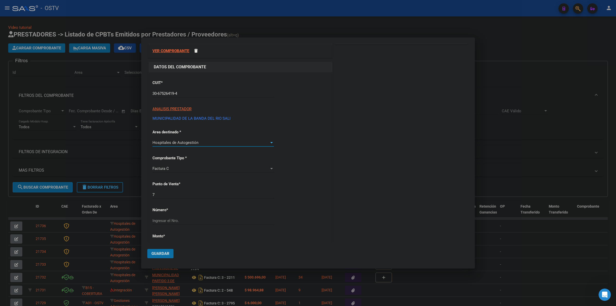
scroll to position [32, 0]
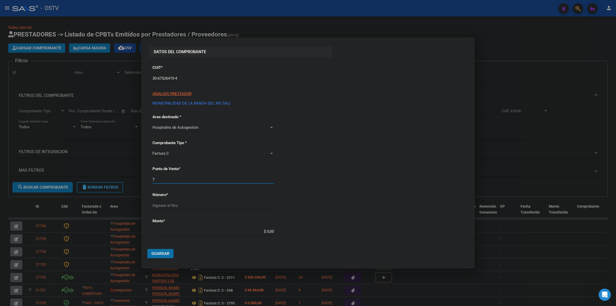
click at [190, 178] on input "7" at bounding box center [212, 179] width 121 height 5
click at [189, 180] on input "7" at bounding box center [212, 179] width 121 height 5
type input "9"
type input "142"
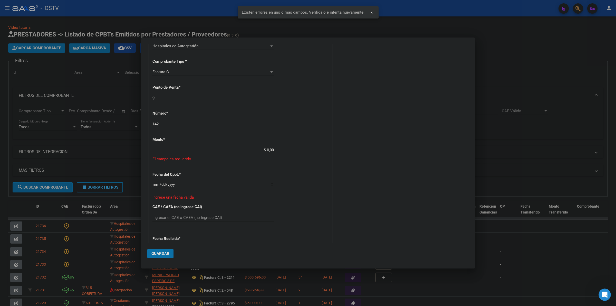
scroll to position [118, 0]
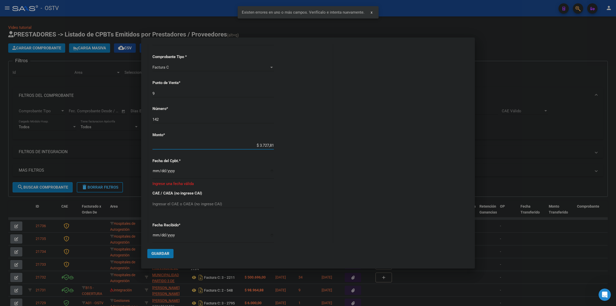
type input "$ 37.278,10"
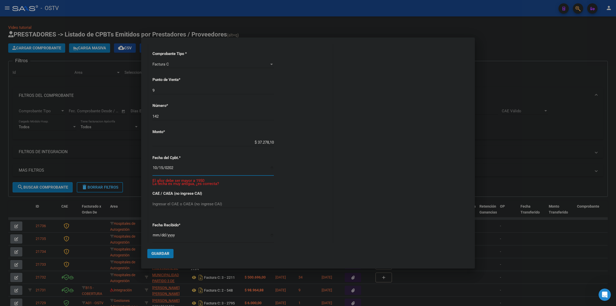
type input "2025-10-15"
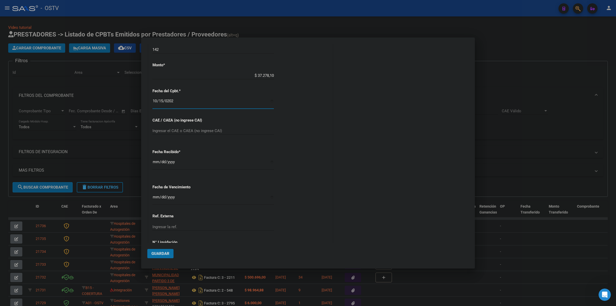
scroll to position [189, 0]
click at [154, 195] on input "Ingresar la fecha" at bounding box center [212, 197] width 121 height 8
type input "2026-07-08"
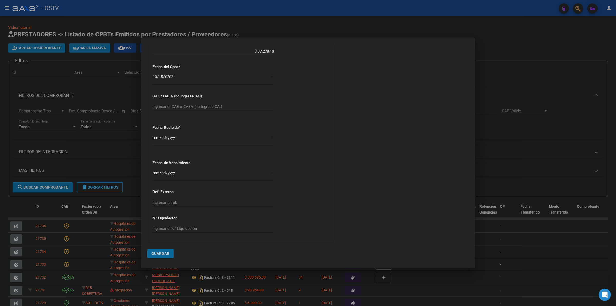
click at [160, 253] on span "Guardar" at bounding box center [160, 253] width 18 height 5
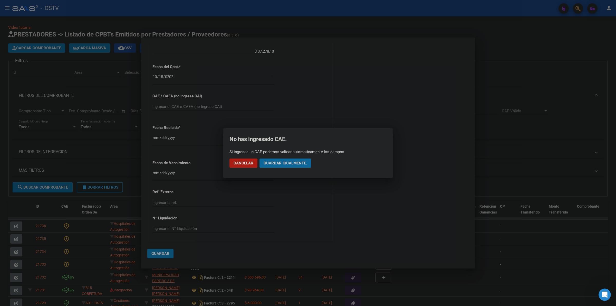
click at [296, 160] on button "Guardar igualmente." at bounding box center [285, 162] width 52 height 9
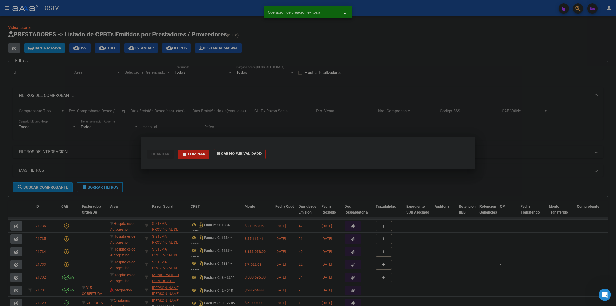
scroll to position [0, 0]
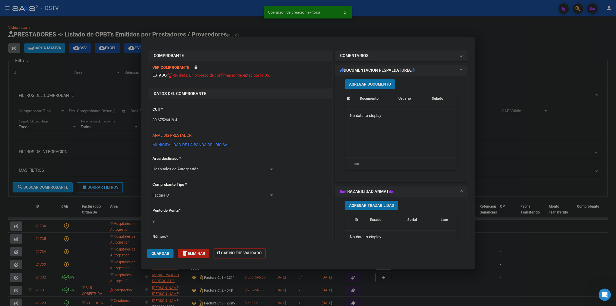
click at [366, 83] on span "Agregar Documento" at bounding box center [370, 84] width 42 height 5
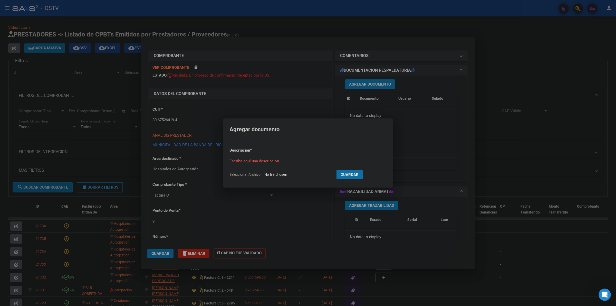
type input "C:\fakepath\FACTURA - 9 142 - DM COMPLEJO GUSTAVO LOPEZ.pdf"
type input "factura"
click at [363, 170] on button "Guardar" at bounding box center [376, 174] width 26 height 9
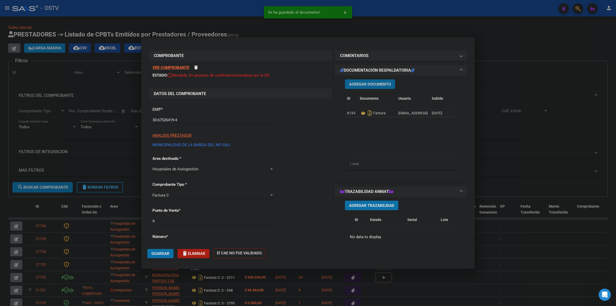
click at [370, 85] on span "Agregar Documento" at bounding box center [370, 84] width 42 height 5
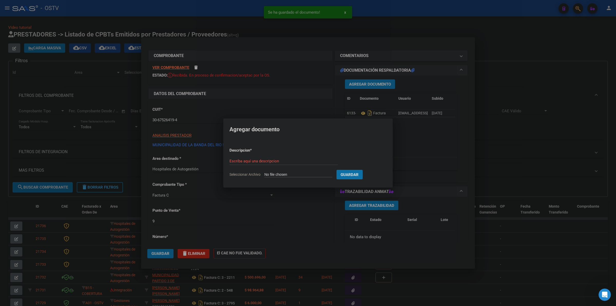
type input "C:\fakepath\DETALLE - 9 142 - DM COMPLEJO GUSTAVO LOPEZ.pdf"
type input "detalle"
click at [363, 170] on button "Guardar" at bounding box center [376, 174] width 26 height 9
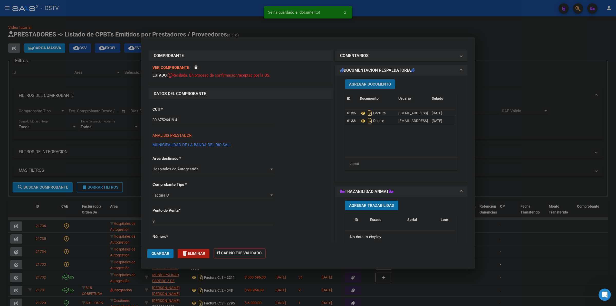
click at [153, 257] on button "Guardar" at bounding box center [160, 253] width 26 height 9
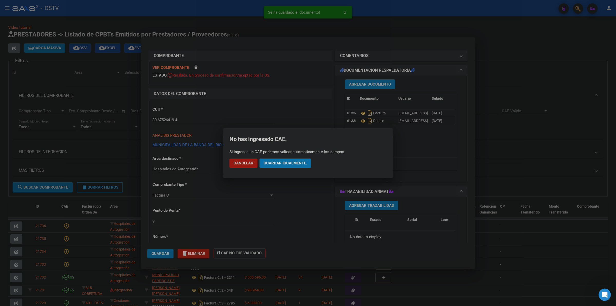
click at [275, 165] on button "Guardar igualmente." at bounding box center [285, 162] width 52 height 9
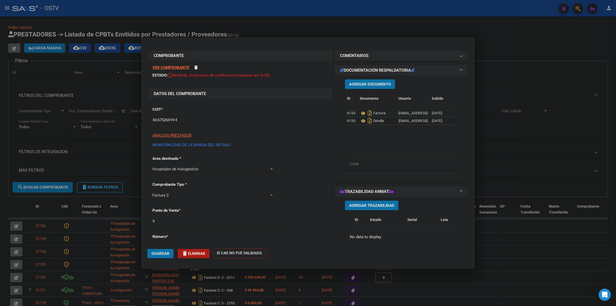
drag, startPoint x: 49, startPoint y: 32, endPoint x: 37, endPoint y: 41, distance: 14.2
click at [48, 32] on div at bounding box center [308, 153] width 616 height 306
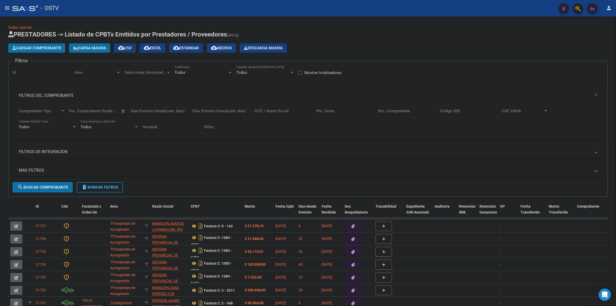
click at [22, 47] on span "Cargar Comprobante" at bounding box center [36, 48] width 49 height 5
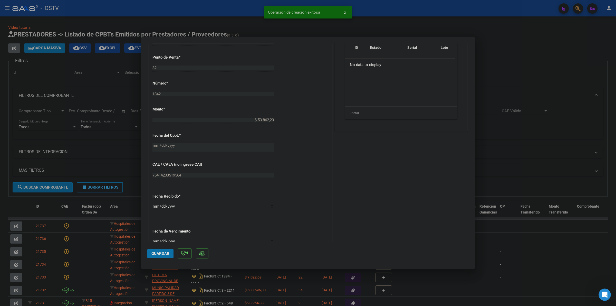
scroll to position [235, 0]
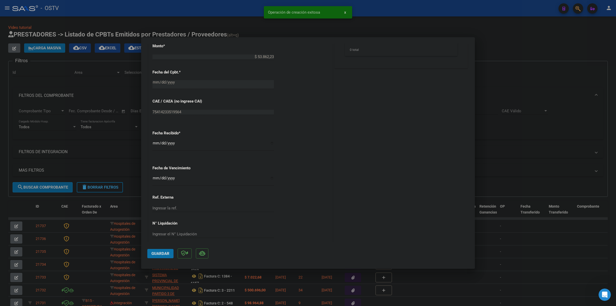
click at [154, 179] on input "Ingresar la fecha" at bounding box center [212, 180] width 121 height 8
type input "2025-10-09"
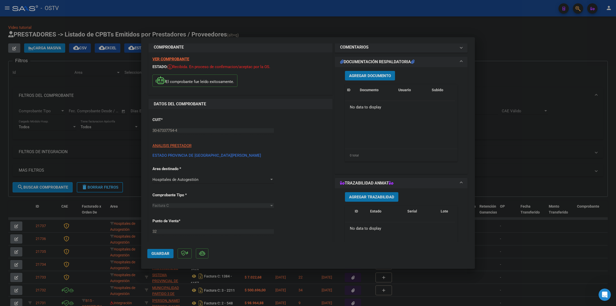
scroll to position [5, 0]
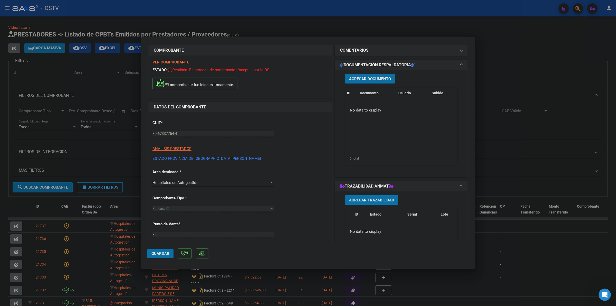
click at [370, 81] on button "Agregar Documento" at bounding box center [370, 78] width 50 height 9
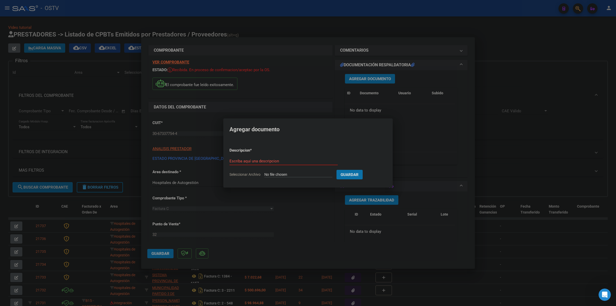
type input "C:\fakepath\FACTURA - 32 1842 - ESTADO PROVINCIA DE SAN LUIS.pdf"
type input "factura"
click at [363, 170] on button "Guardar" at bounding box center [376, 174] width 26 height 9
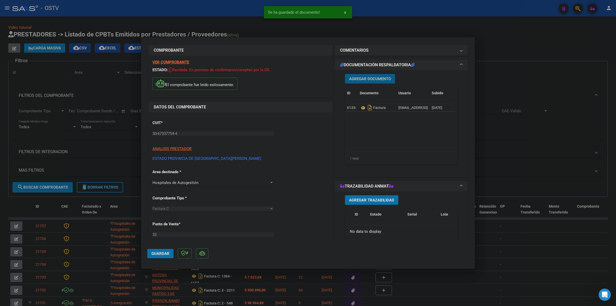
click at [370, 79] on span "Agregar Documento" at bounding box center [370, 78] width 42 height 5
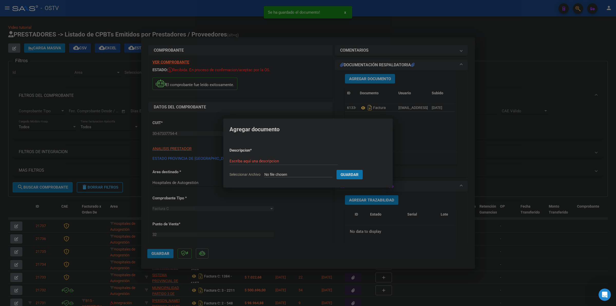
type input "C:\fakepath\ANEXO - 32 1842 - ESTADO PROVINCIA DE SAN LUIS.csv"
type input "anexo"
click at [363, 170] on button "Guardar" at bounding box center [376, 174] width 26 height 9
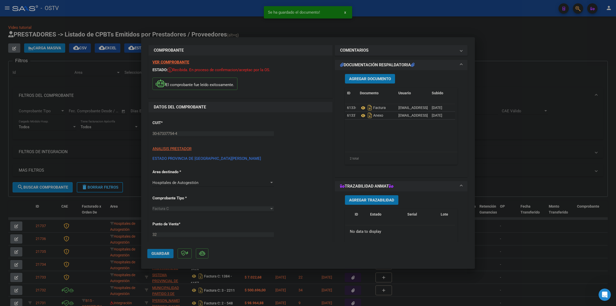
drag, startPoint x: 165, startPoint y: 255, endPoint x: 208, endPoint y: 239, distance: 46.0
click at [165, 254] on button "Guardar" at bounding box center [160, 253] width 26 height 9
click at [536, 113] on div at bounding box center [308, 153] width 616 height 306
type input "$ 0,00"
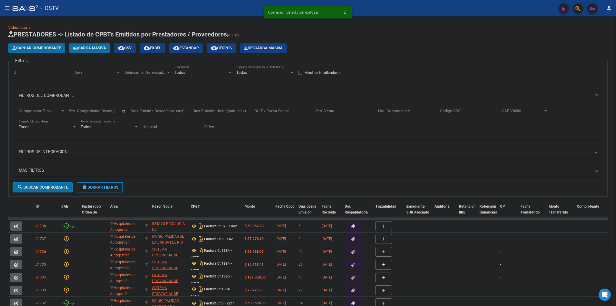
click at [52, 46] on span "Cargar Comprobante" at bounding box center [36, 48] width 49 height 5
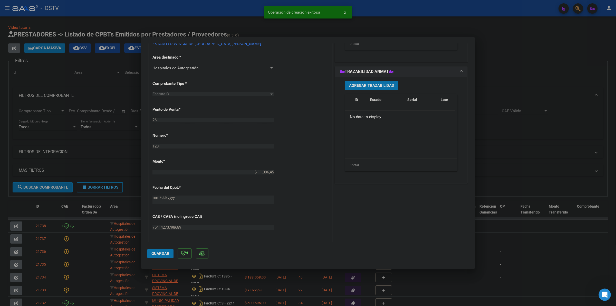
scroll to position [240, 0]
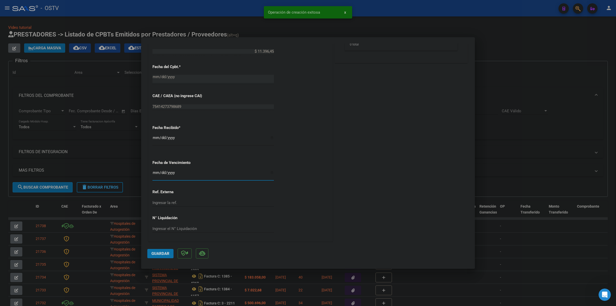
click at [155, 173] on input "Ingresar la fecha" at bounding box center [212, 174] width 121 height 8
type input "2025-10-09"
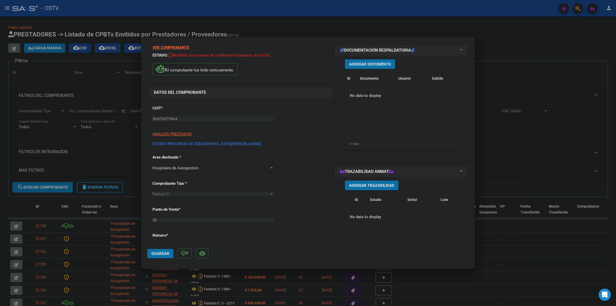
scroll to position [5, 0]
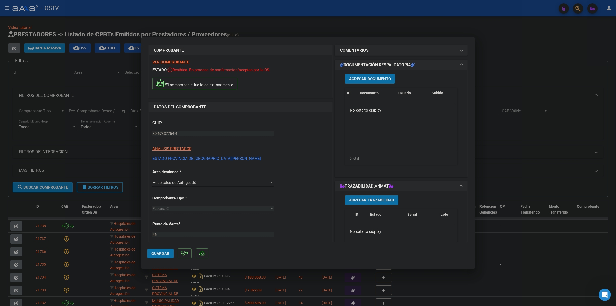
drag, startPoint x: 382, startPoint y: 79, endPoint x: 384, endPoint y: 78, distance: 2.8
click at [384, 78] on span "Agregar Documento" at bounding box center [370, 78] width 42 height 5
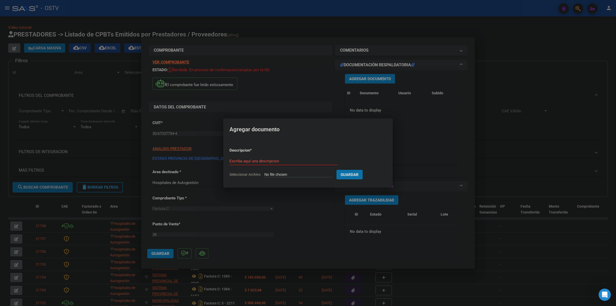
type input "C:\fakepath\FACTURA - 26 1281 - ESTADO PROVINCIA DE SAN LUIS.pdf"
type input "factura"
click at [363, 170] on button "Guardar" at bounding box center [376, 174] width 26 height 9
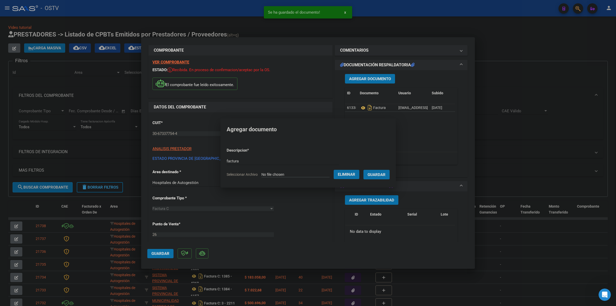
click at [384, 80] on span "Agregar Documento" at bounding box center [370, 78] width 42 height 5
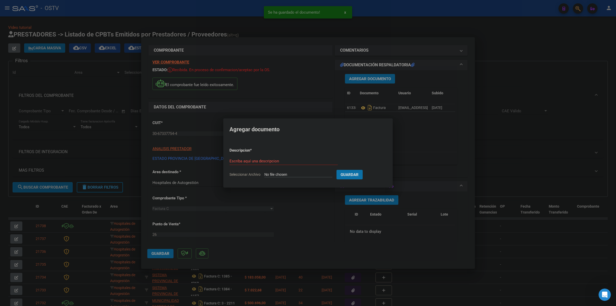
type input "C:\fakepath\ANEXO - 26 1281 - ESTADO PROVINCIA DE SAN LUIS.pdf"
type input "anexo"
click at [363, 170] on button "Guardar" at bounding box center [376, 174] width 26 height 9
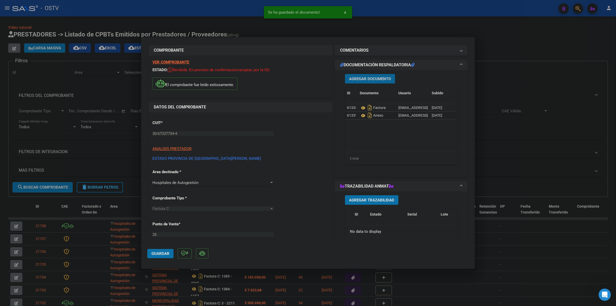
click at [156, 256] on button "Guardar" at bounding box center [160, 253] width 26 height 9
click at [153, 251] on button "Guardar" at bounding box center [160, 253] width 26 height 9
drag, startPoint x: 516, startPoint y: 37, endPoint x: 105, endPoint y: 74, distance: 412.8
click at [513, 37] on div at bounding box center [308, 153] width 616 height 306
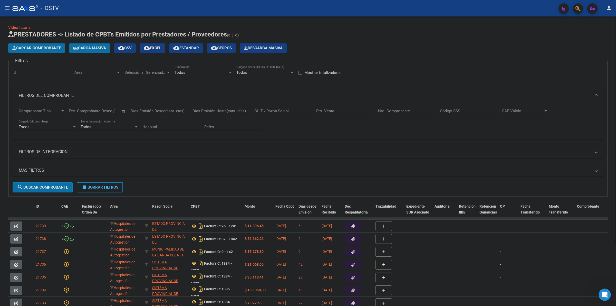
click at [328, 36] on h1 "PRESTADORES -> Listado de CPBTs Emitidos por Prestadores / Proveedores (alt+q)" at bounding box center [307, 34] width 599 height 9
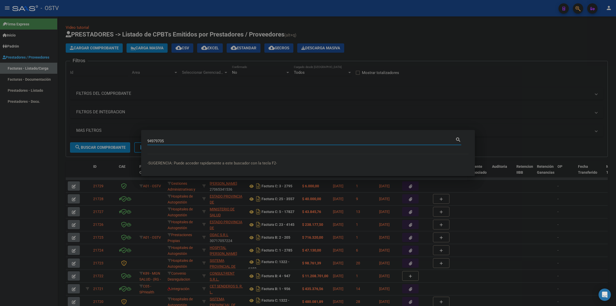
type input "94979705"
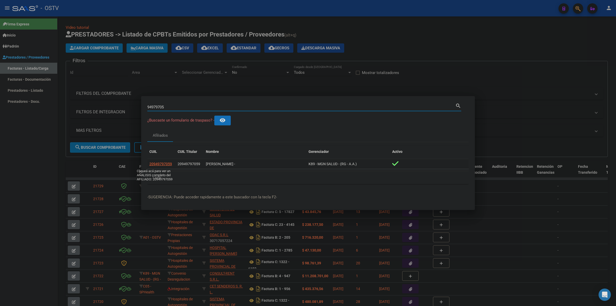
click at [163, 162] on span "20949797059" at bounding box center [160, 164] width 23 height 4
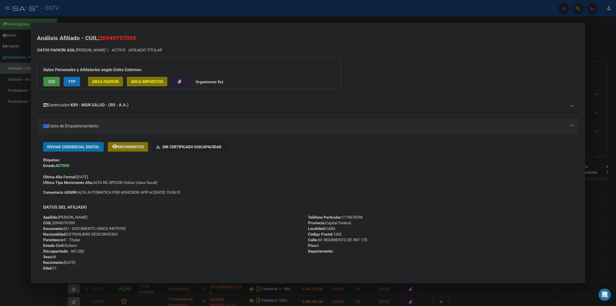
click at [144, 106] on mat-panel-title "Gerenciador: K89 - MGN SALUD - (RG - A.A.)" at bounding box center [305, 105] width 524 height 6
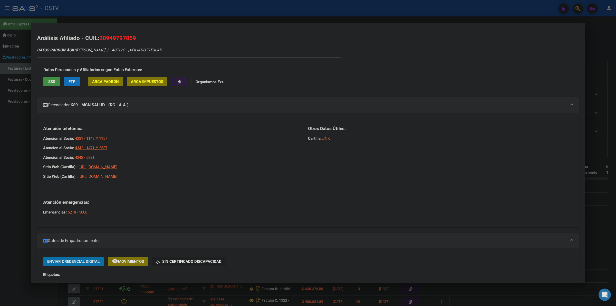
click at [144, 106] on mat-panel-title "Gerenciador: K89 - MGN SALUD - (RG - A.A.)" at bounding box center [305, 105] width 524 height 6
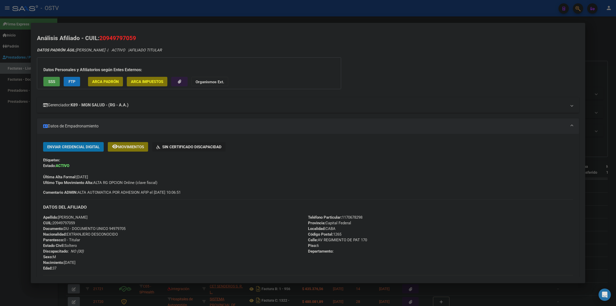
drag, startPoint x: 130, startPoint y: 117, endPoint x: 129, endPoint y: 107, distance: 10.5
click at [130, 114] on div "DATOS PADRÓN ÁGIL: [PERSON_NAME] - | ACTIVO | AFILIADO TITULAR Datos Personales…" at bounding box center [308, 227] width 542 height 361
click at [129, 107] on strong "K89 - MGN SALUD - (RG - A.A.)" at bounding box center [100, 105] width 58 height 6
